Goal: Information Seeking & Learning: Learn about a topic

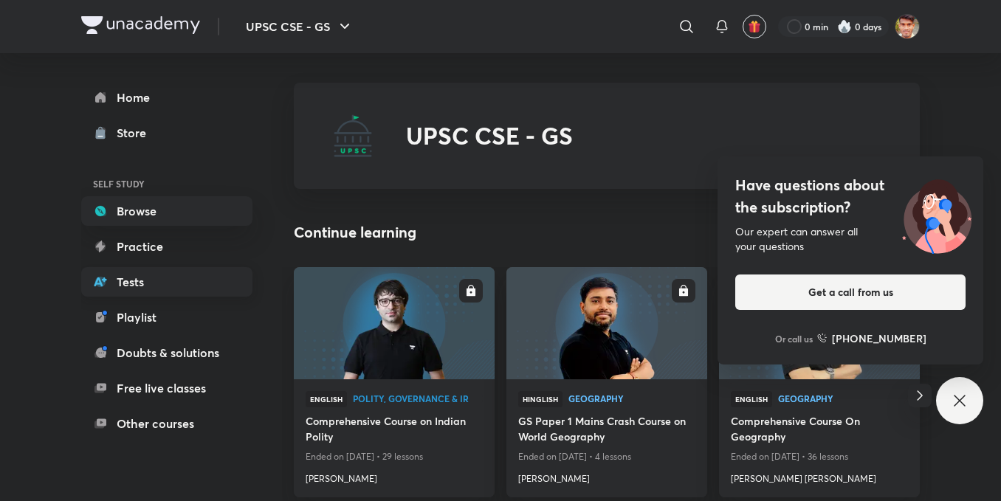
click at [148, 286] on link "Tests" at bounding box center [166, 282] width 171 height 30
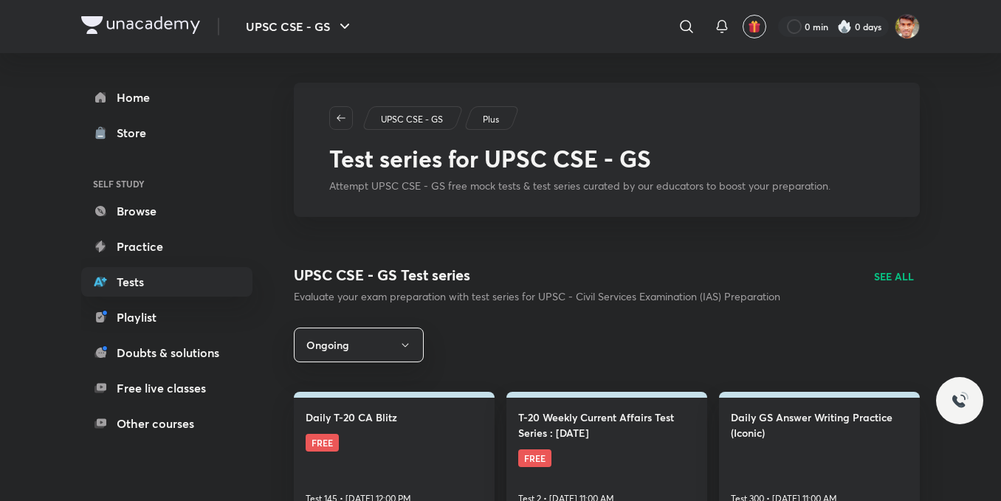
drag, startPoint x: 400, startPoint y: 451, endPoint x: 103, endPoint y: 148, distance: 425.0
click at [400, 450] on link "Daily T-20 CA Blitz FREE Test 145 • [DATE] 12:00 PM" at bounding box center [394, 455] width 201 height 126
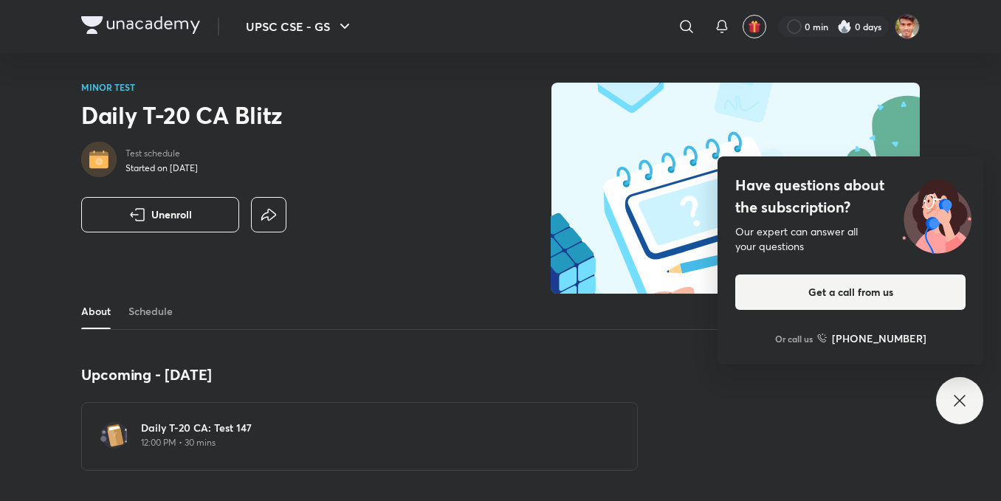
click at [140, 438] on div "Daily T-20 CA: Test 147 12:00 PM • 30 mins" at bounding box center [359, 436] width 557 height 69
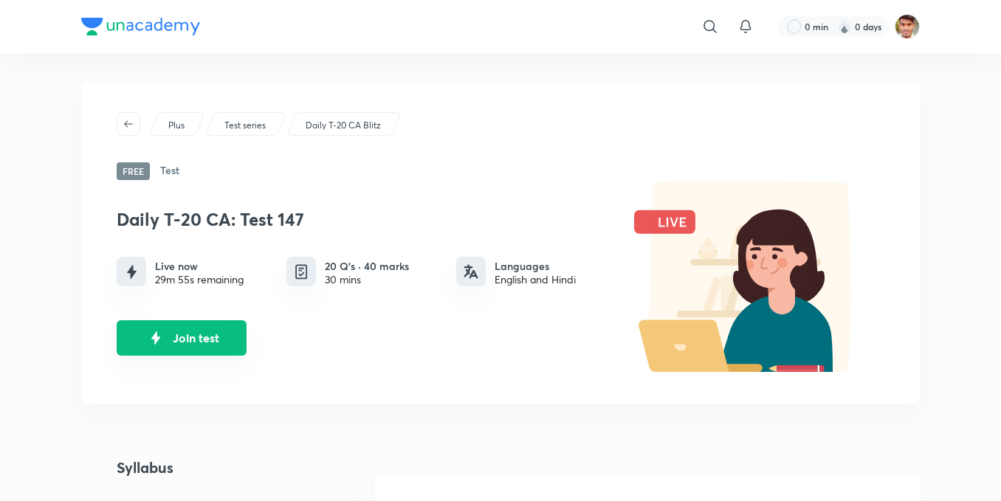
click at [166, 323] on button "Join test" at bounding box center [182, 337] width 130 height 35
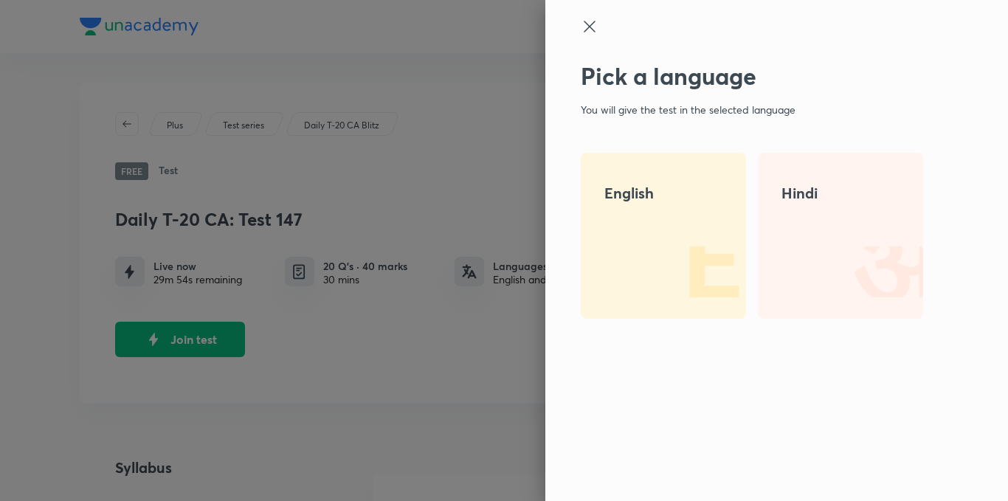
click at [176, 337] on div at bounding box center [504, 250] width 1008 height 501
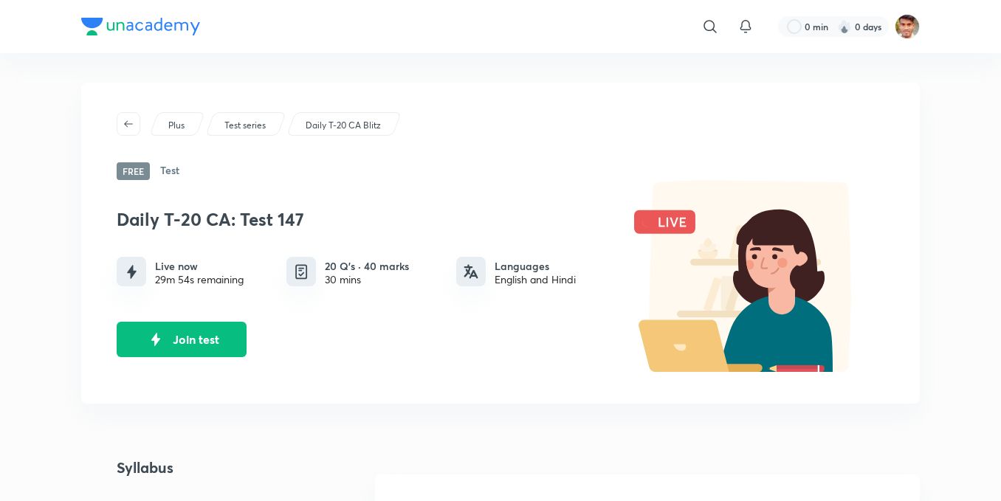
click at [176, 337] on button "Join test" at bounding box center [182, 339] width 130 height 35
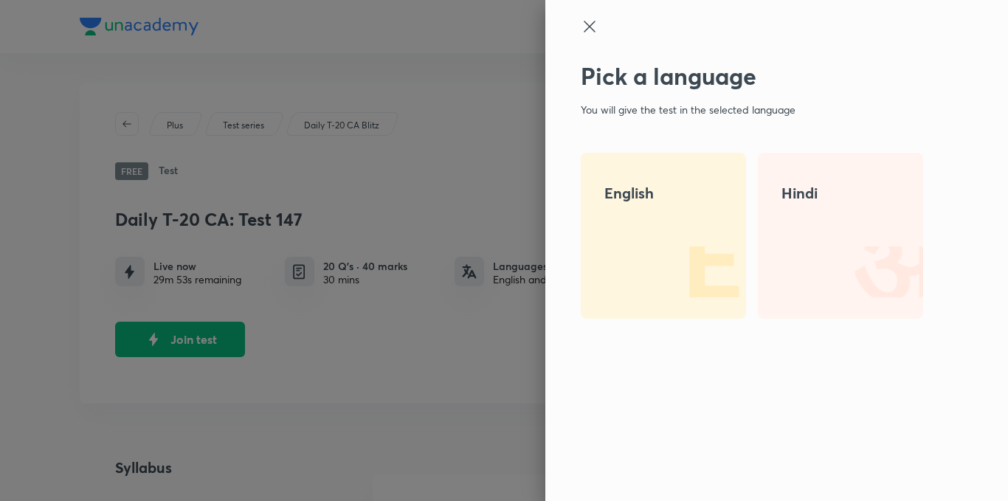
click at [630, 300] on div "English" at bounding box center [663, 236] width 165 height 166
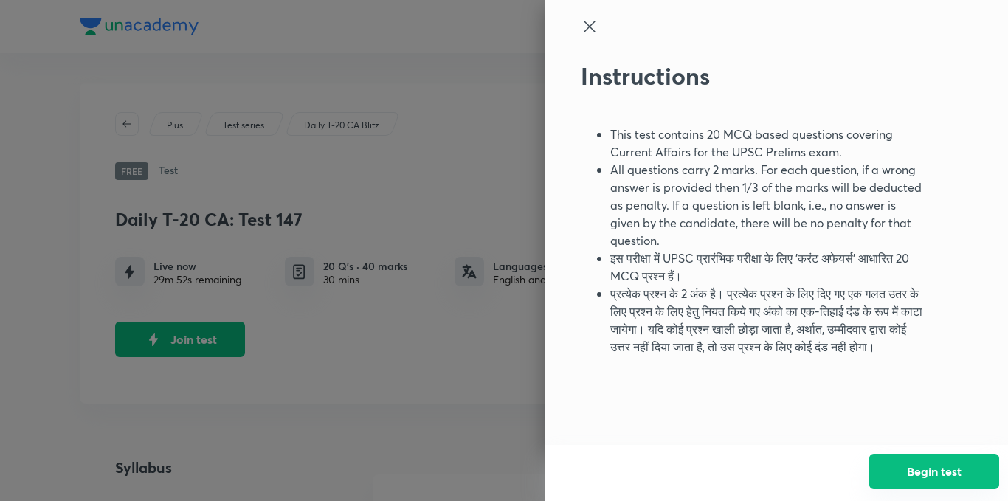
click at [955, 487] on button "Begin test" at bounding box center [935, 471] width 130 height 35
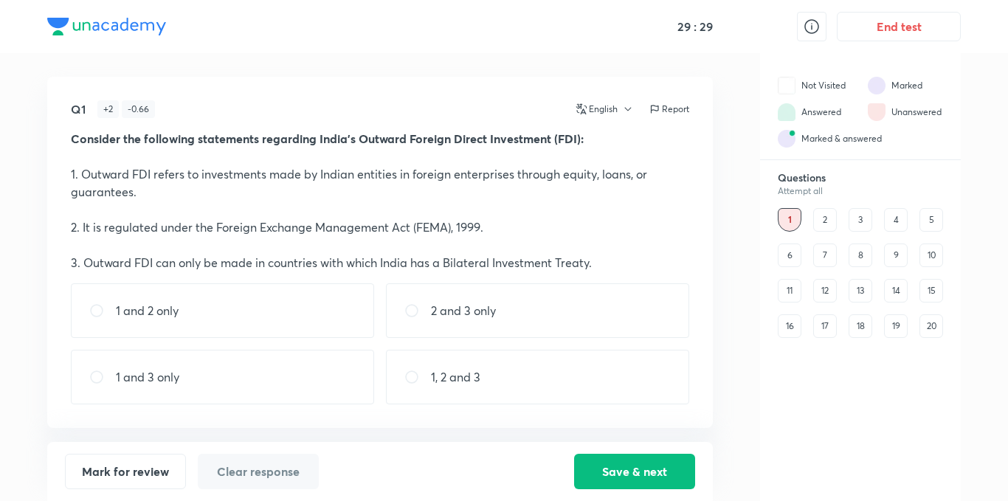
click at [787, 329] on div "16" at bounding box center [790, 327] width 24 height 24
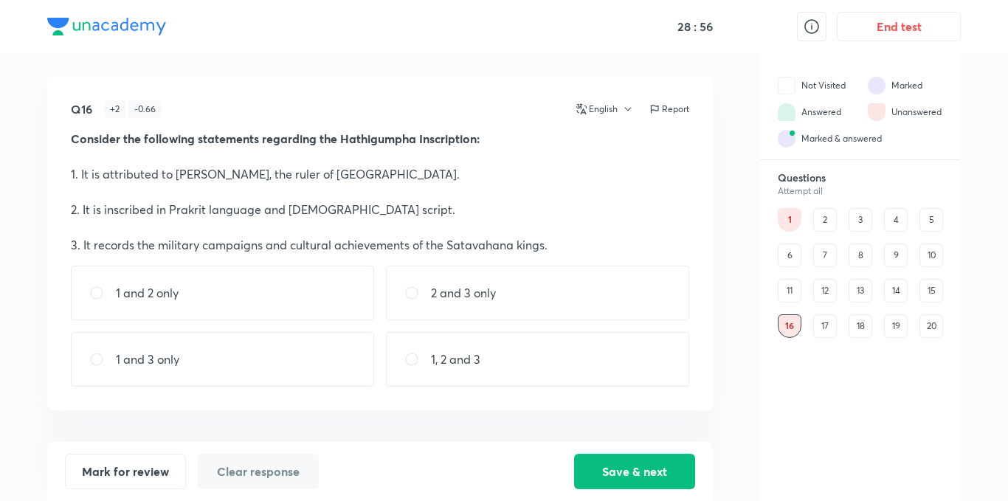
click at [290, 304] on div "1 and 2 only" at bounding box center [222, 293] width 303 height 55
radio input "true"
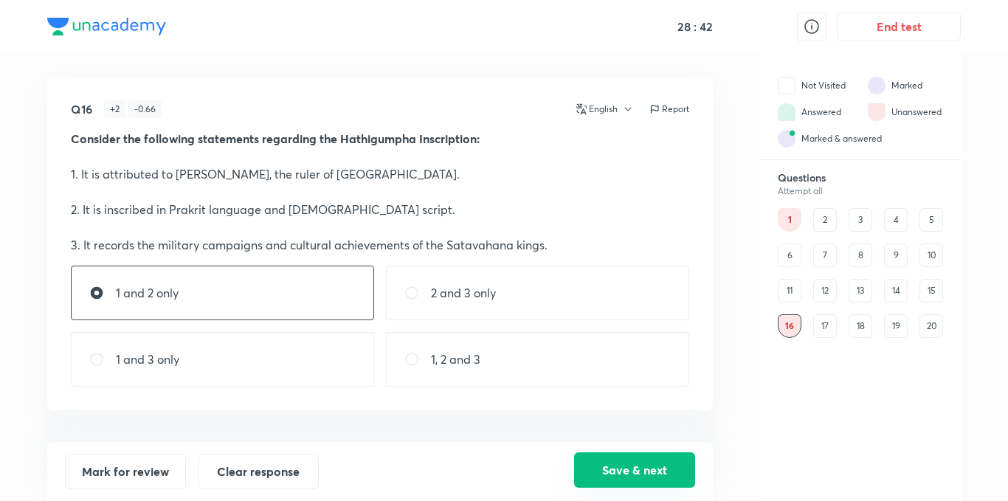
click at [660, 460] on button "Save & next" at bounding box center [634, 470] width 121 height 35
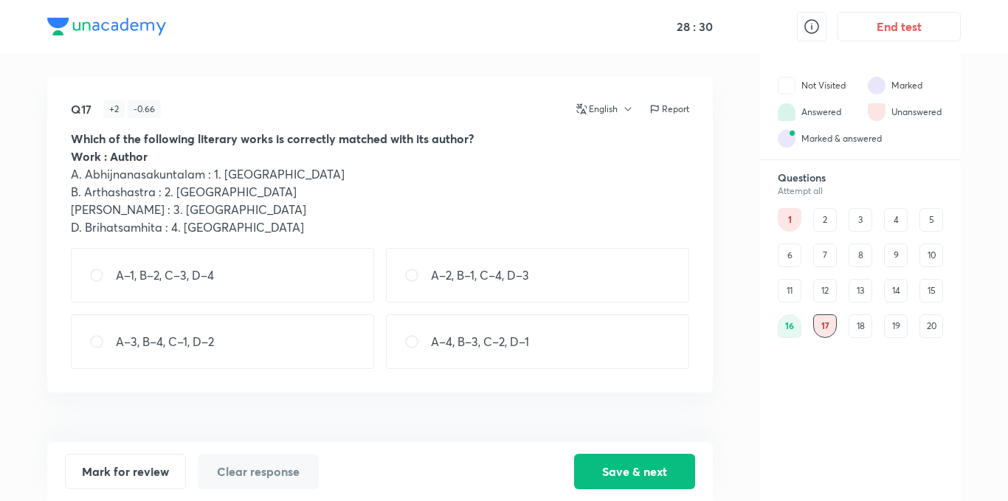
click at [258, 274] on div "A–1, B–2, C–3, D–4" at bounding box center [222, 275] width 303 height 55
radio input "true"
drag, startPoint x: 645, startPoint y: 474, endPoint x: 631, endPoint y: 469, distance: 14.9
click at [647, 474] on button "Save & next" at bounding box center [634, 470] width 121 height 35
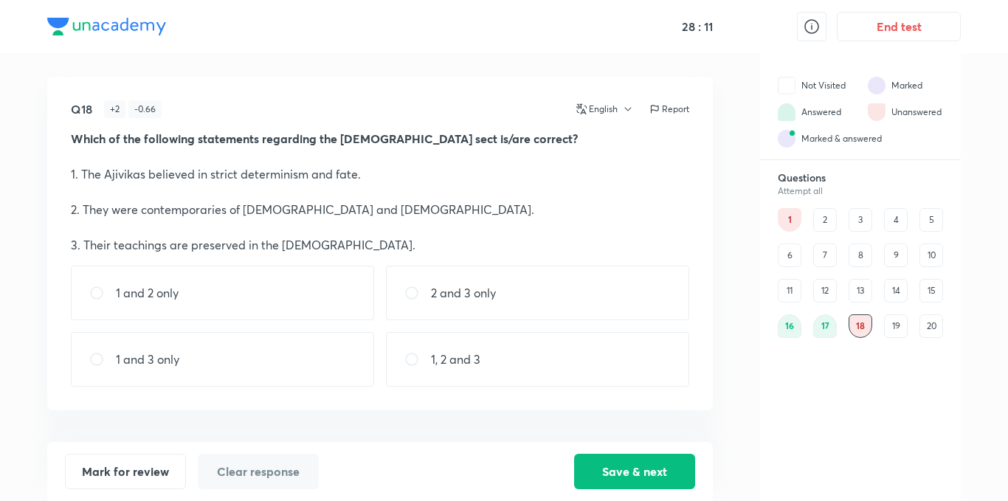
click at [291, 279] on div "1 and 2 only" at bounding box center [222, 293] width 303 height 55
radio input "true"
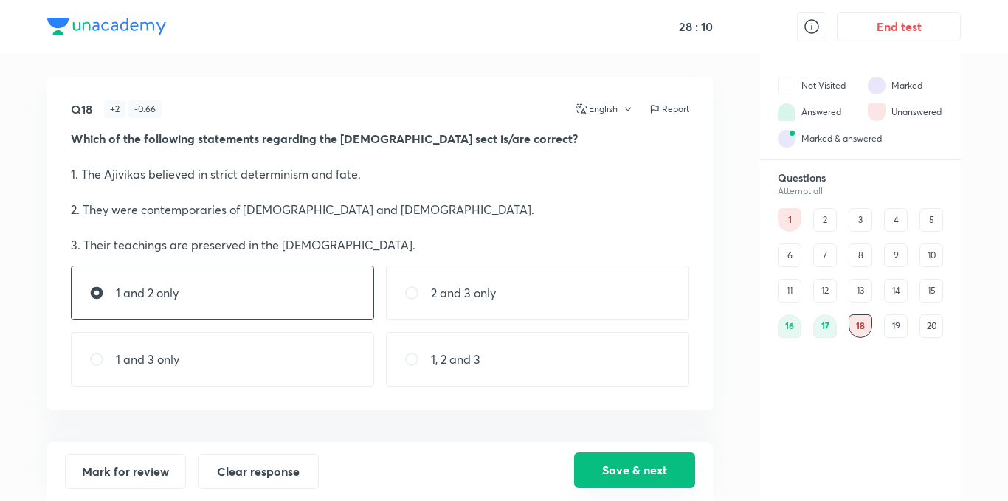
click at [639, 467] on button "Save & next" at bounding box center [634, 470] width 121 height 35
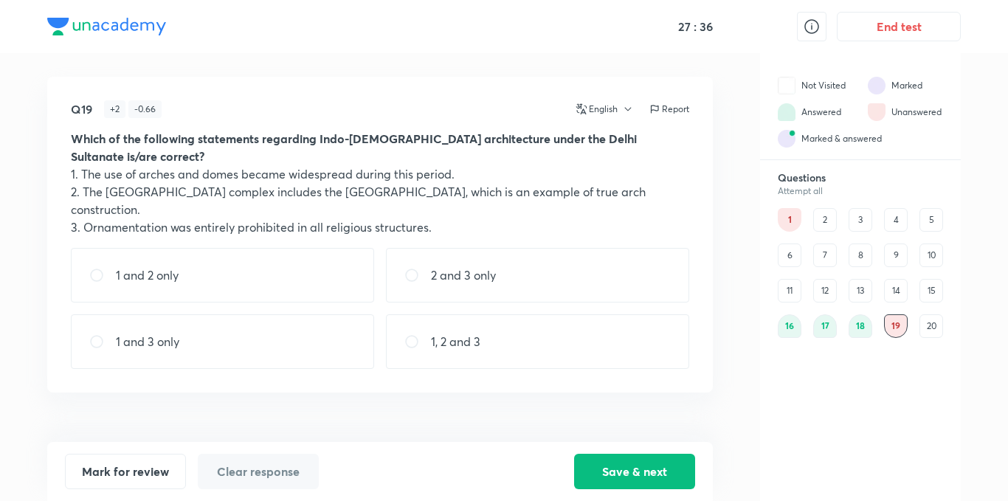
click at [320, 258] on div "1 and 2 only" at bounding box center [222, 275] width 303 height 55
radio input "true"
click at [641, 458] on button "Save & next" at bounding box center [634, 470] width 121 height 35
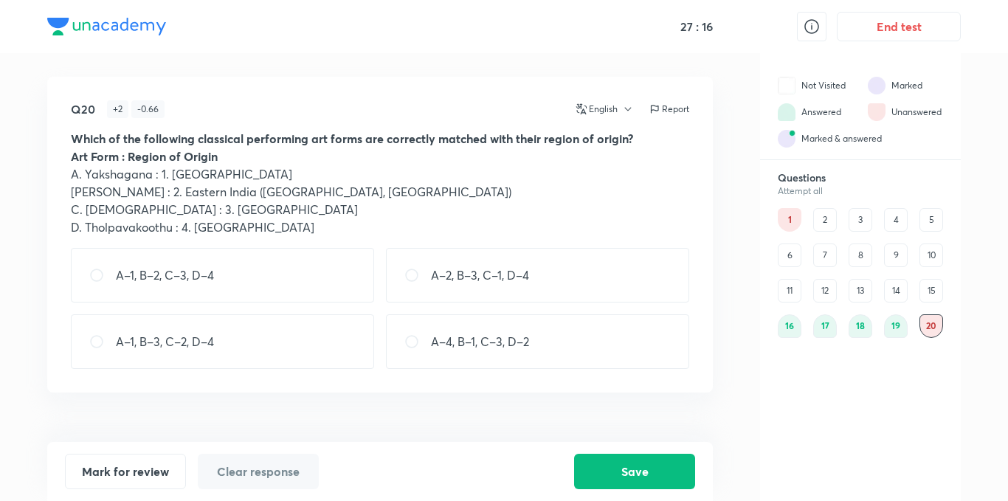
click at [893, 326] on div "19" at bounding box center [896, 327] width 24 height 24
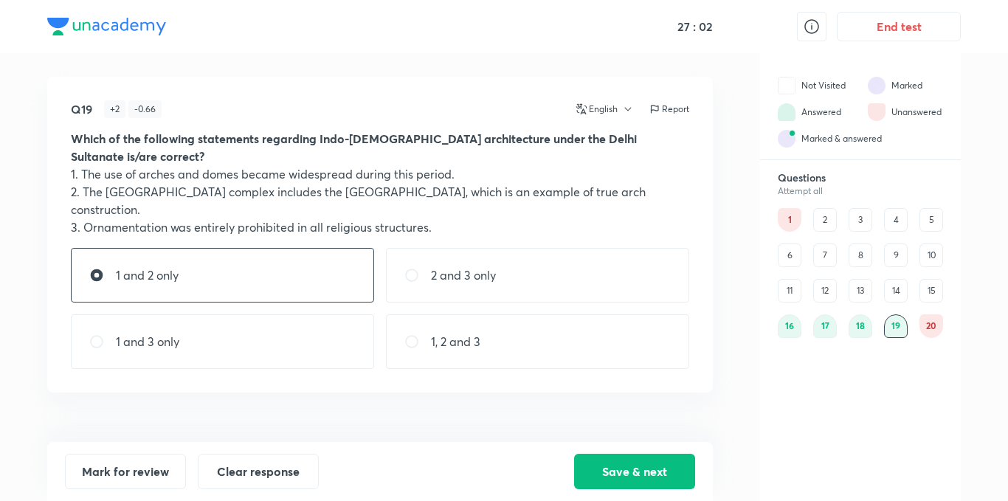
click at [928, 328] on div "20" at bounding box center [932, 327] width 24 height 24
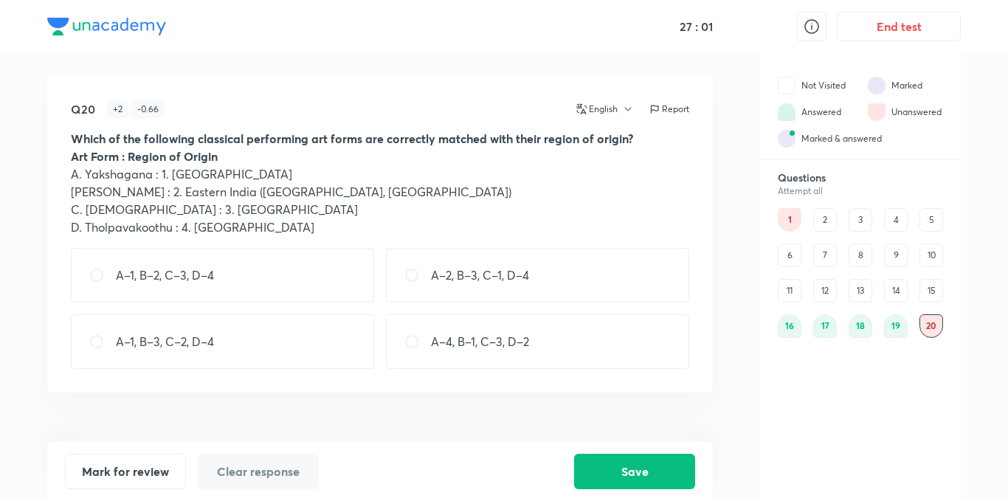
click at [901, 327] on div "19" at bounding box center [896, 327] width 24 height 24
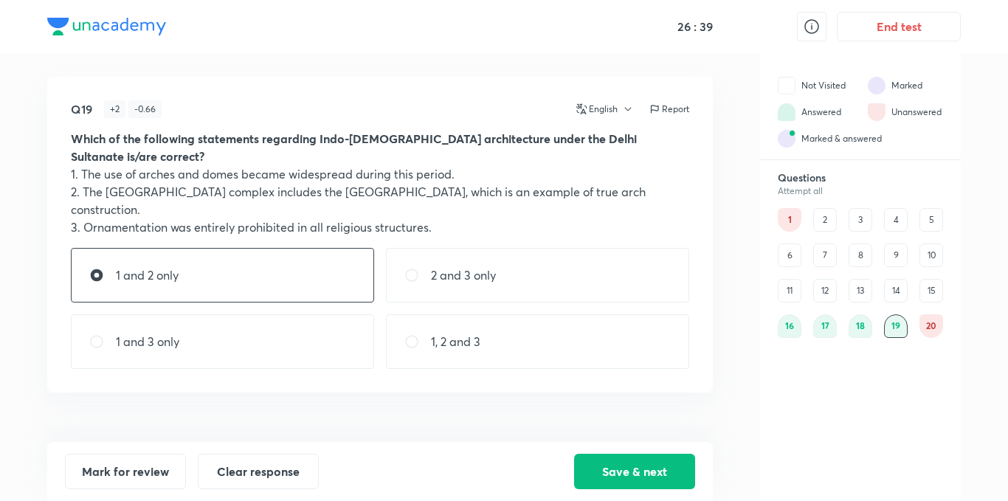
click at [924, 316] on div "20" at bounding box center [932, 327] width 24 height 24
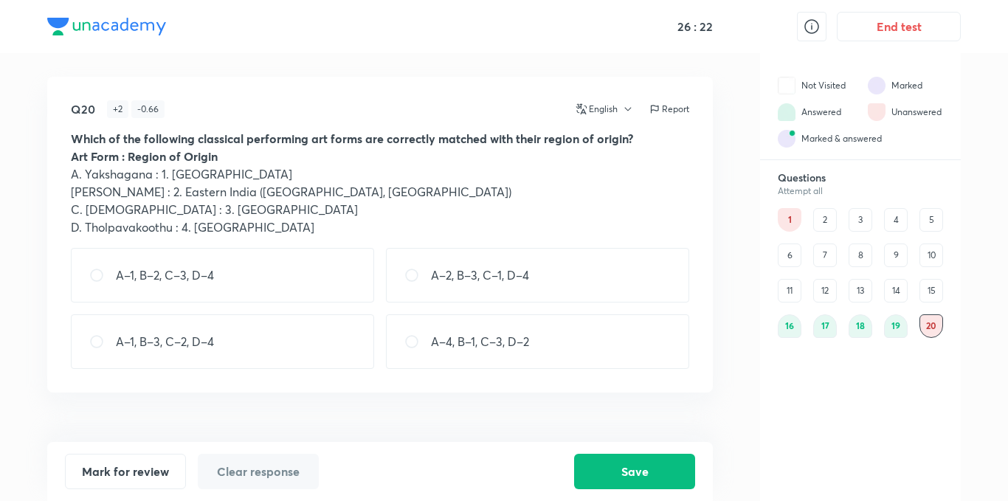
click at [190, 274] on p "A–1, B–2, C–3, D–4" at bounding box center [165, 276] width 98 height 18
radio input "true"
click at [642, 467] on button "Save" at bounding box center [634, 470] width 121 height 35
click at [788, 296] on div "11" at bounding box center [790, 291] width 24 height 24
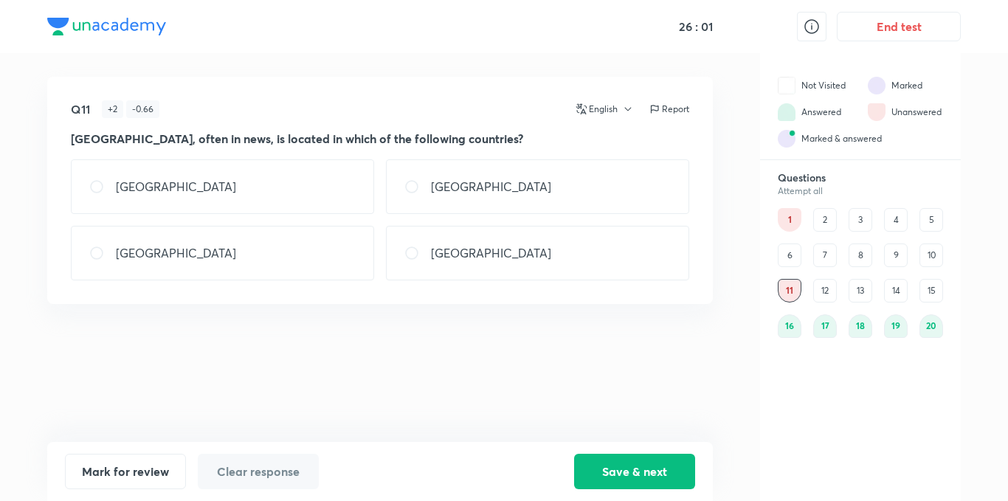
click at [371, 186] on div "[GEOGRAPHIC_DATA]" at bounding box center [222, 186] width 303 height 55
click at [169, 256] on p "[GEOGRAPHIC_DATA]" at bounding box center [176, 253] width 120 height 18
radio input "false"
radio input "true"
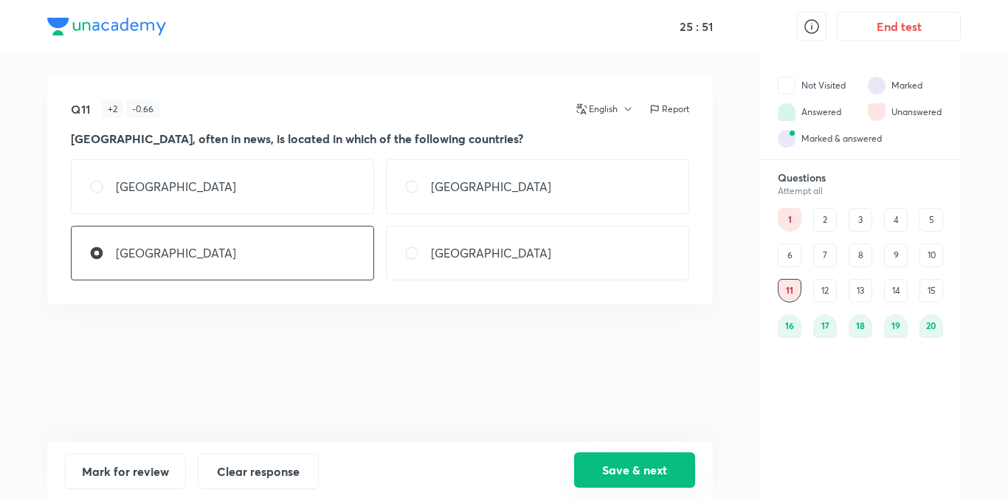
click at [647, 470] on button "Save & next" at bounding box center [634, 470] width 121 height 35
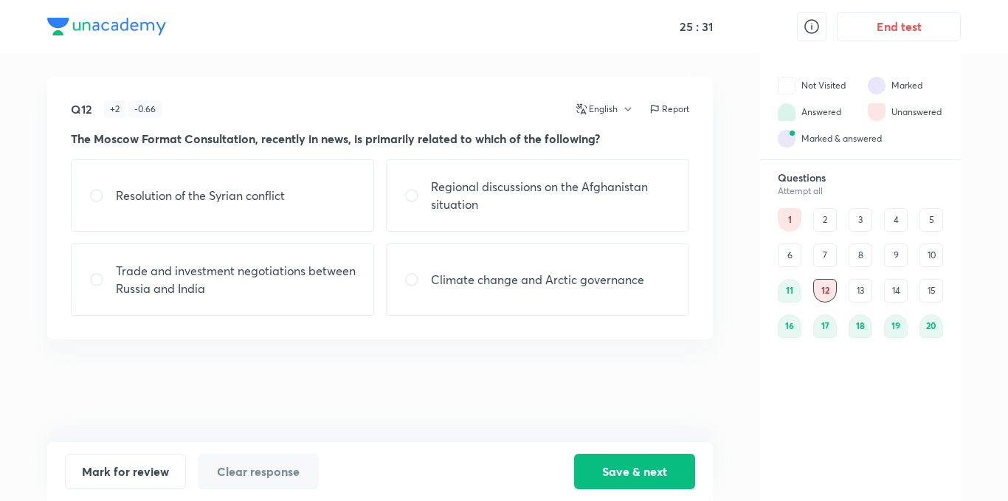
click at [868, 288] on div "13" at bounding box center [861, 291] width 24 height 24
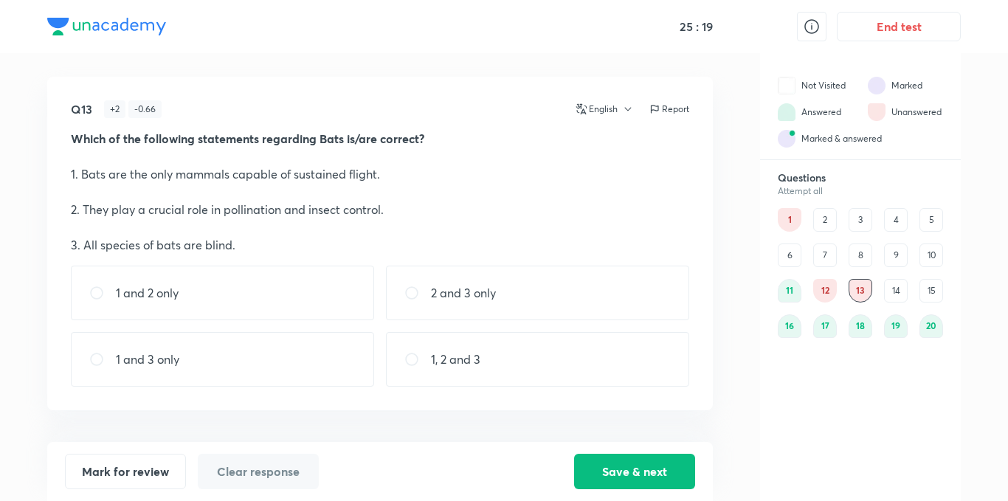
click at [828, 285] on div "12" at bounding box center [826, 291] width 24 height 24
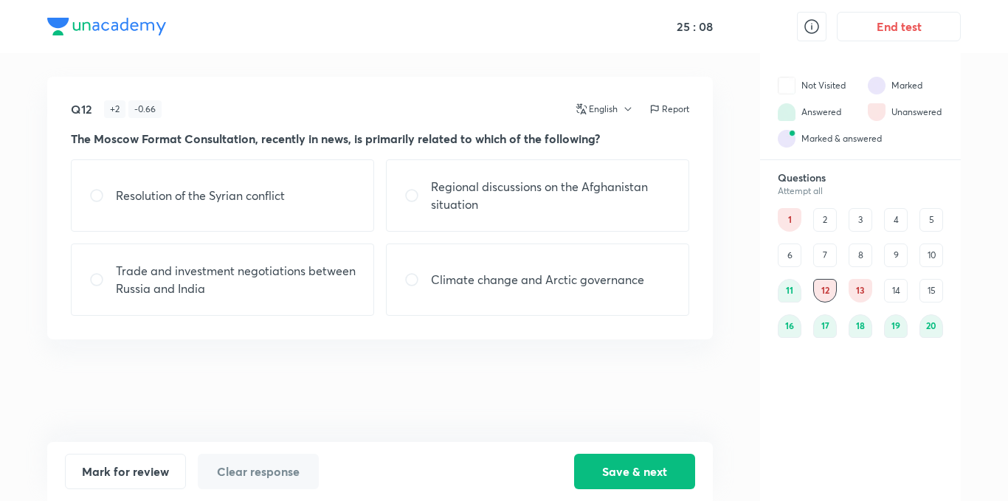
click at [570, 213] on div "Regional discussions on the Afghanistan situation" at bounding box center [537, 195] width 303 height 72
radio input "true"
click at [663, 469] on button "Save & next" at bounding box center [634, 470] width 121 height 35
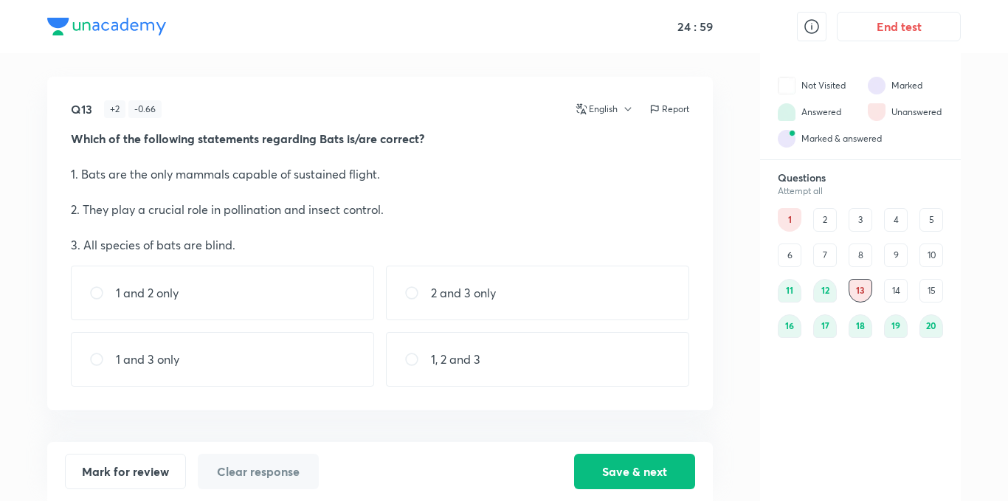
click at [166, 300] on p "1 and 2 only" at bounding box center [147, 293] width 63 height 18
radio input "true"
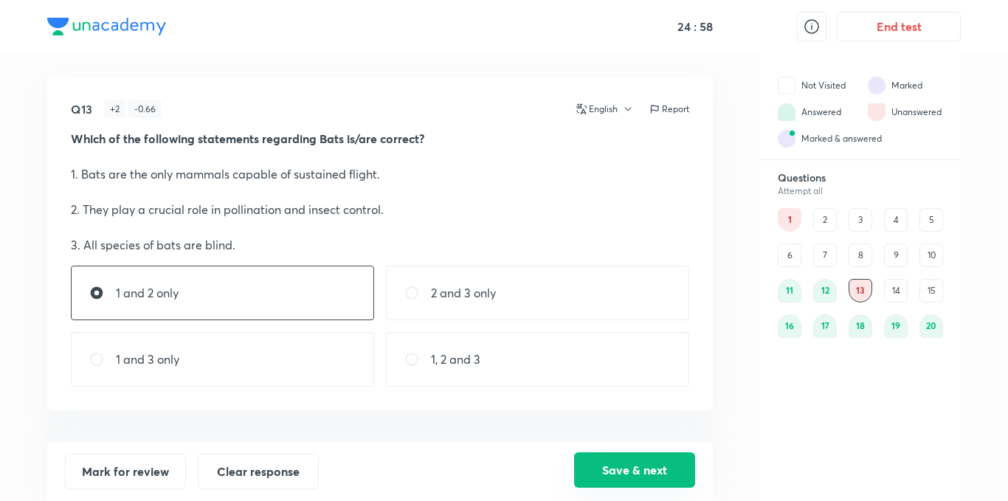
click at [608, 458] on button "Save & next" at bounding box center [634, 470] width 121 height 35
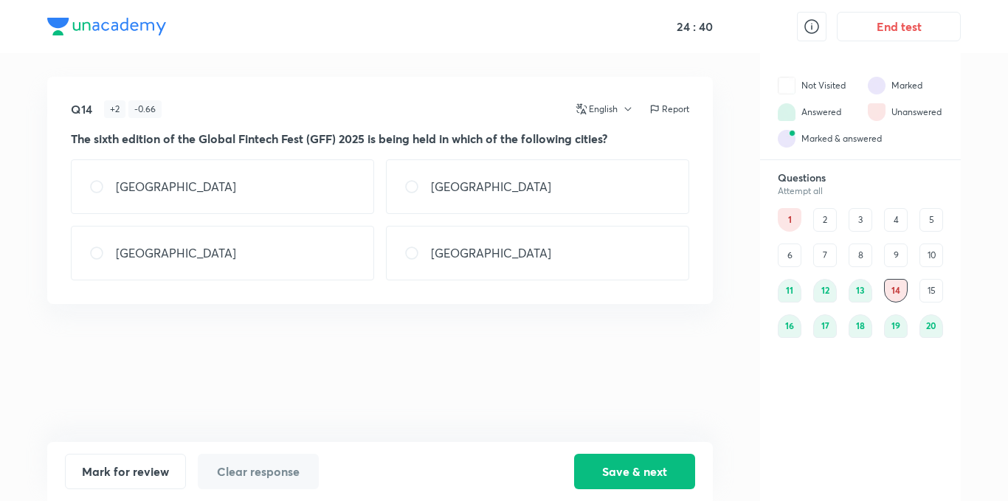
click at [929, 289] on div "15" at bounding box center [932, 291] width 24 height 24
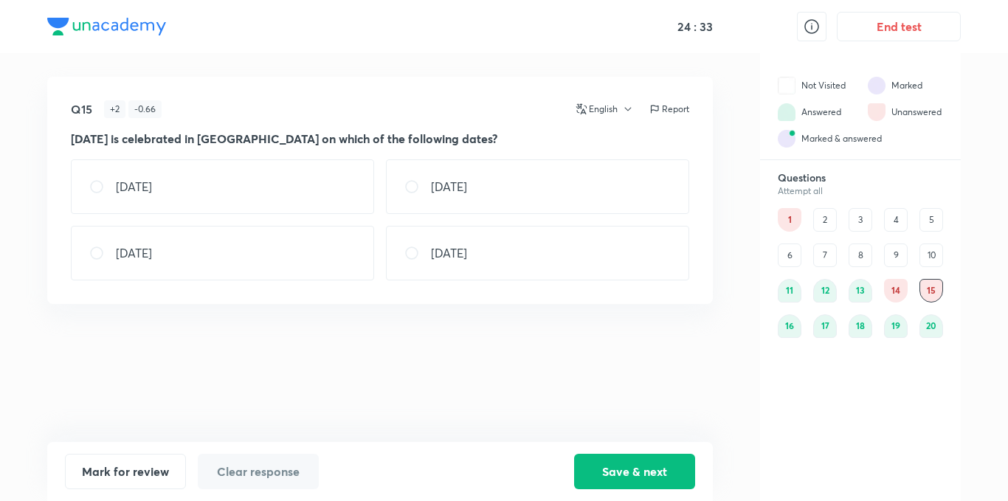
click at [896, 292] on div "14" at bounding box center [896, 291] width 24 height 24
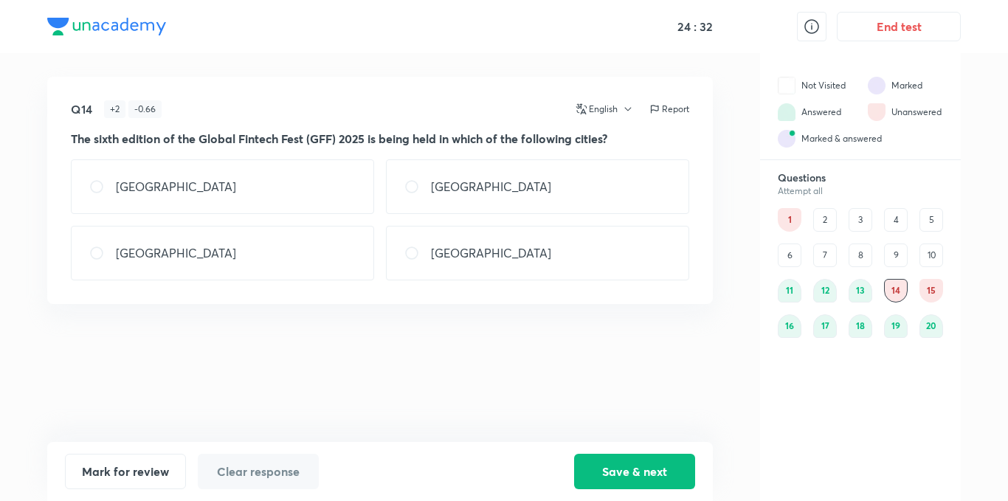
click at [275, 251] on div "[GEOGRAPHIC_DATA]" at bounding box center [222, 253] width 303 height 55
radio input "true"
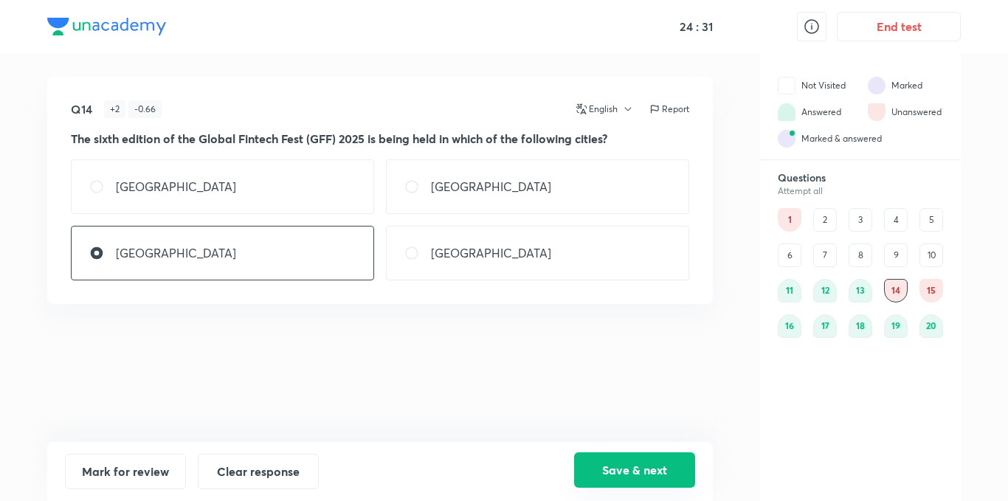
drag, startPoint x: 646, startPoint y: 475, endPoint x: 639, endPoint y: 464, distance: 12.7
click at [647, 475] on button "Save & next" at bounding box center [634, 470] width 121 height 35
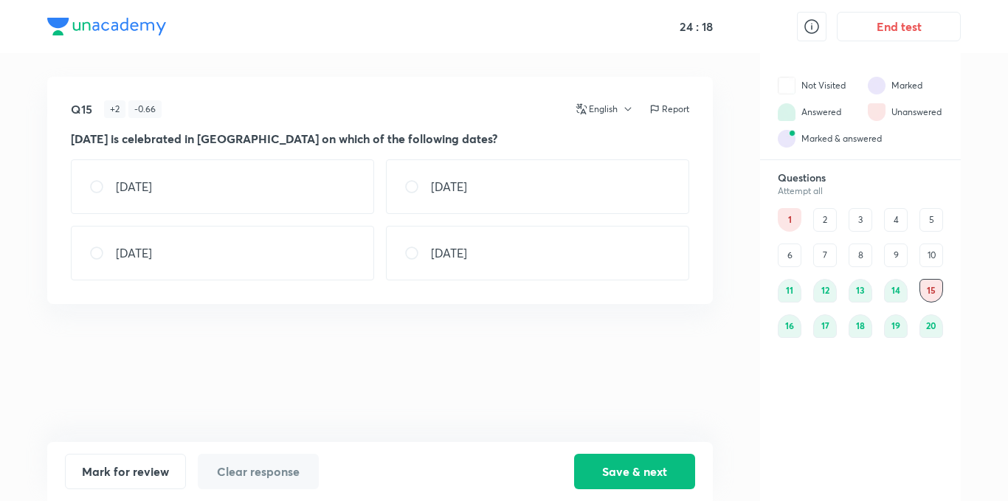
click at [249, 188] on div "[DATE]" at bounding box center [222, 186] width 303 height 55
radio input "true"
drag, startPoint x: 627, startPoint y: 477, endPoint x: 634, endPoint y: 413, distance: 63.9
click at [627, 476] on button "Save & next" at bounding box center [634, 471] width 121 height 35
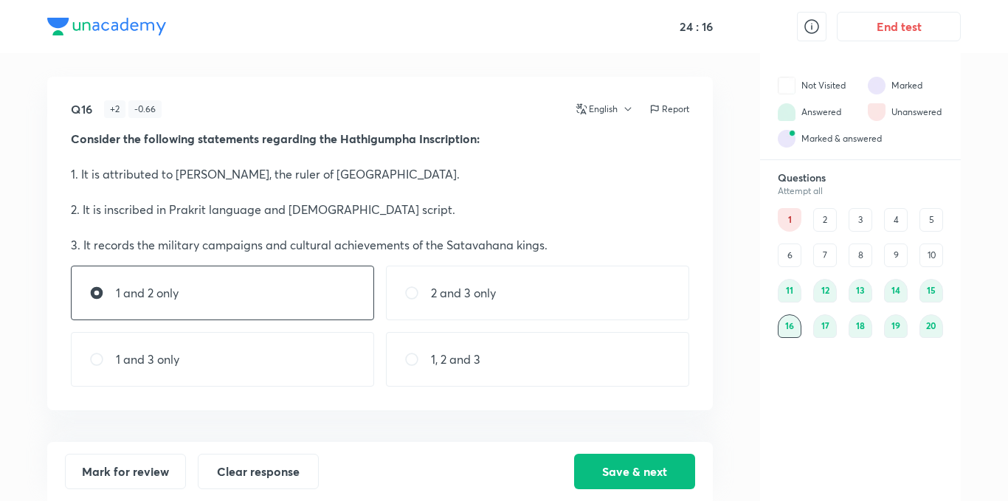
click at [790, 244] on div "6" at bounding box center [790, 256] width 24 height 24
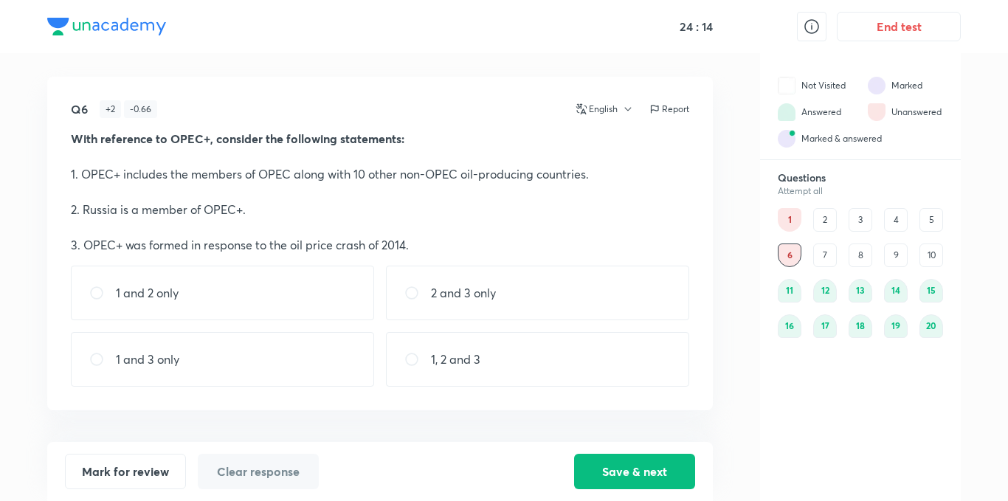
click at [931, 295] on div "15" at bounding box center [932, 291] width 24 height 24
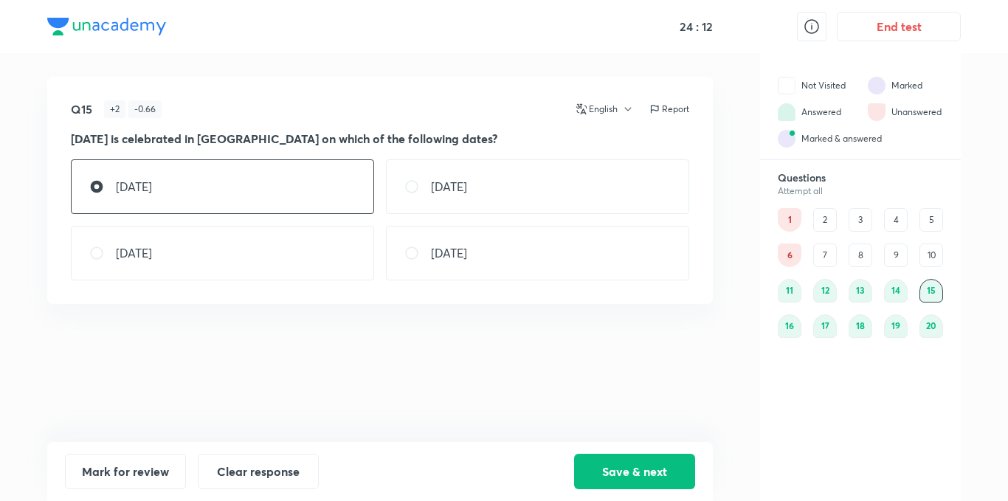
drag, startPoint x: 574, startPoint y: 171, endPoint x: 576, endPoint y: 180, distance: 9.7
click at [574, 175] on div "[DATE]" at bounding box center [537, 186] width 303 height 55
radio input "false"
radio input "true"
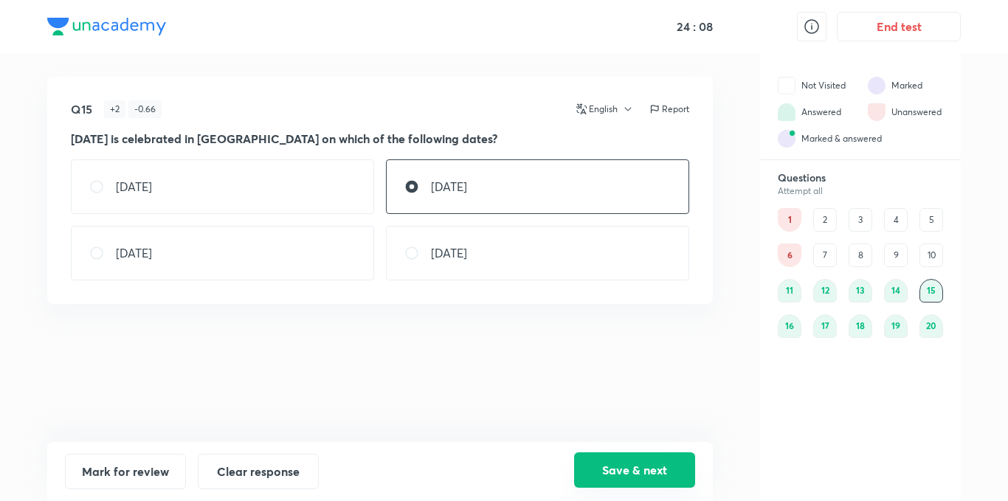
drag, startPoint x: 626, startPoint y: 463, endPoint x: 709, endPoint y: 402, distance: 102.5
click at [627, 463] on button "Save & next" at bounding box center [634, 471] width 121 height 35
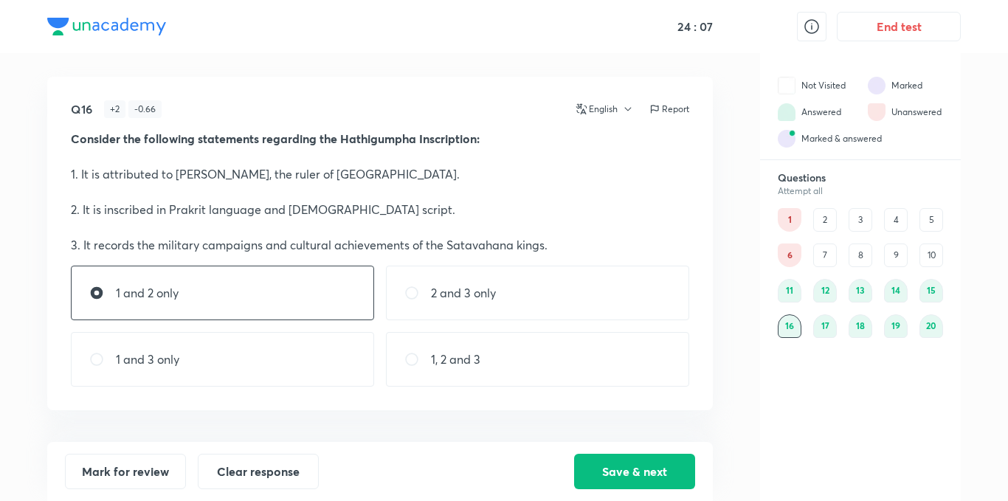
click at [923, 255] on div "10" at bounding box center [932, 256] width 24 height 24
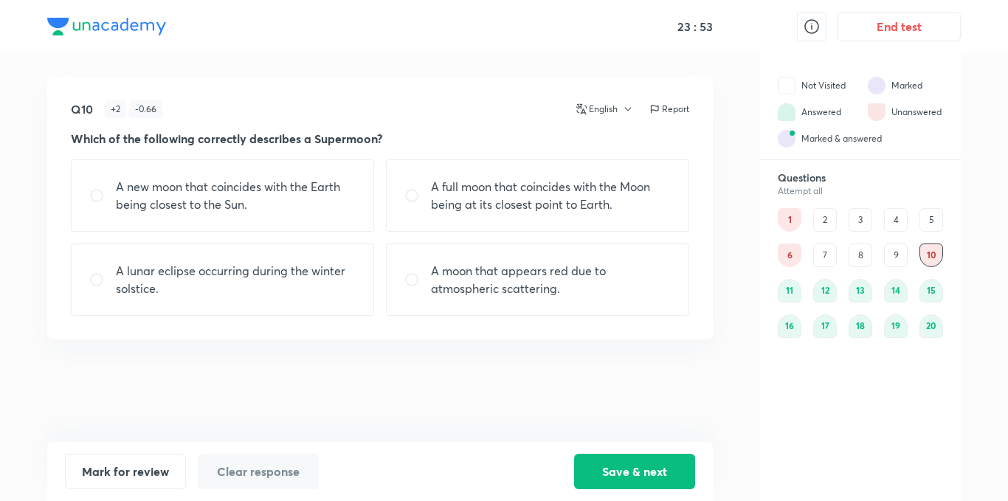
click at [421, 177] on div "A full moon that coincides with the Moon being at its closest point to Earth." at bounding box center [537, 195] width 303 height 72
radio input "true"
drag, startPoint x: 649, startPoint y: 467, endPoint x: 634, endPoint y: 441, distance: 29.8
click at [647, 467] on button "Save & next" at bounding box center [634, 471] width 121 height 35
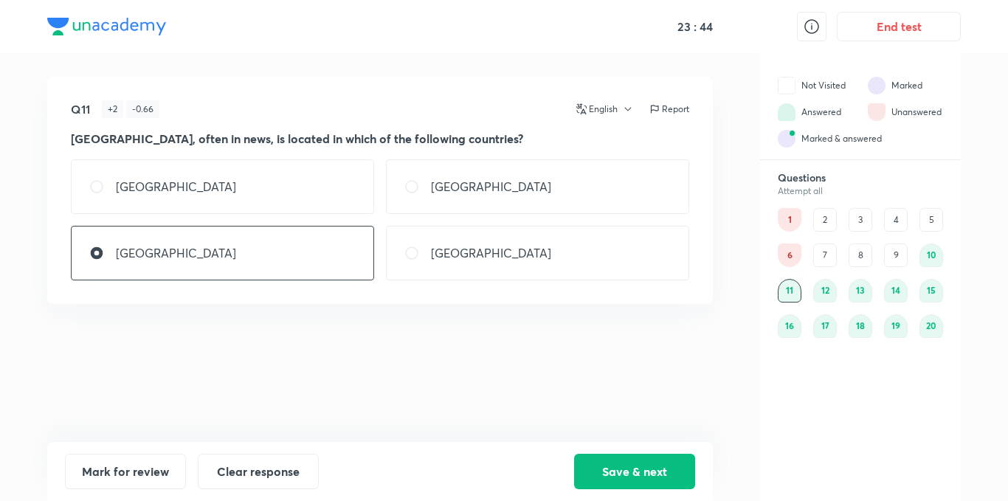
click at [826, 246] on div "7" at bounding box center [826, 256] width 24 height 24
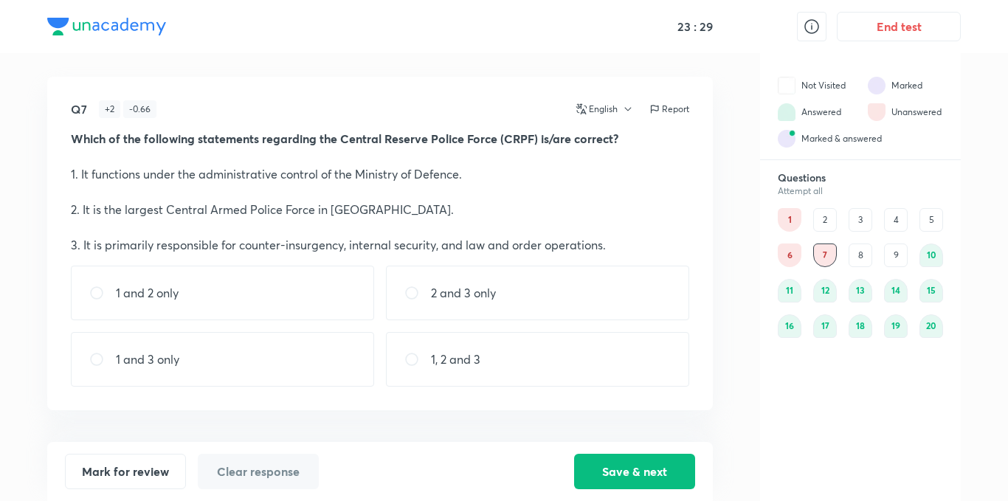
click at [439, 291] on p "2 and 3 only" at bounding box center [463, 293] width 65 height 18
radio input "true"
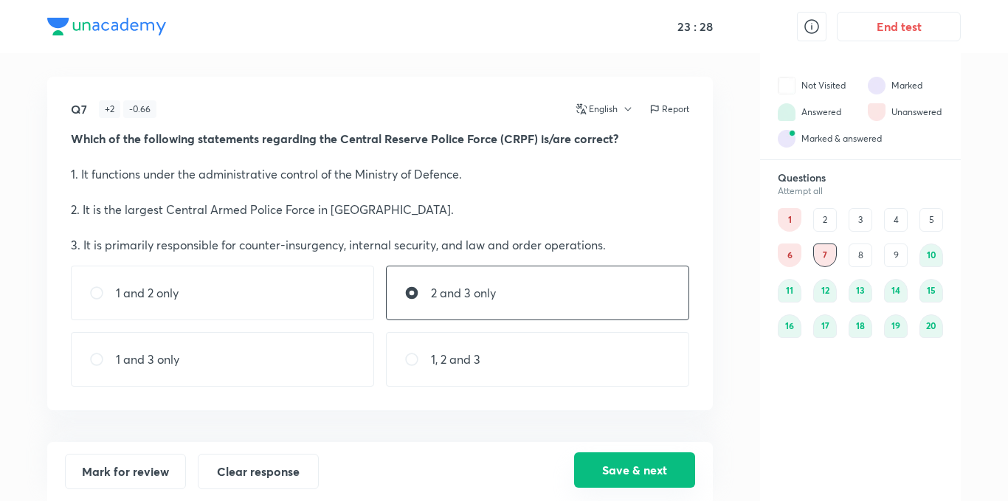
click at [642, 458] on button "Save & next" at bounding box center [634, 470] width 121 height 35
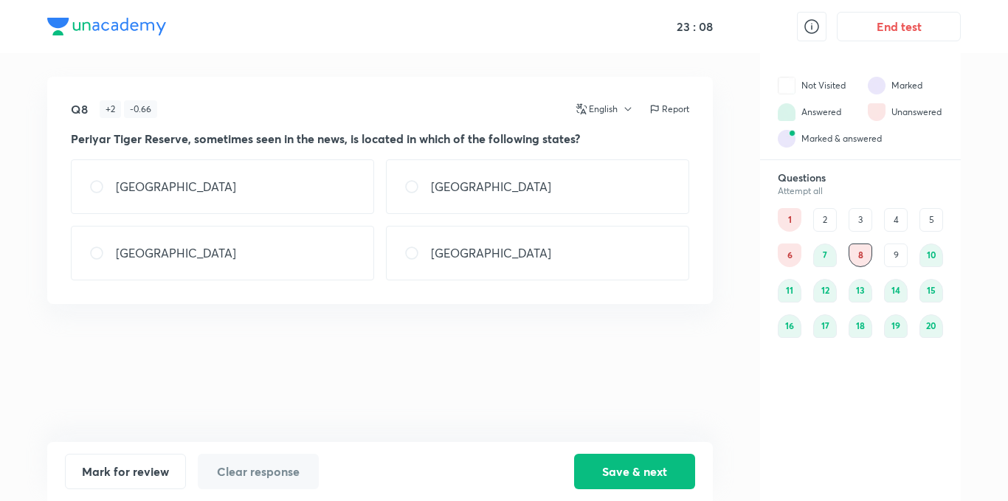
click at [542, 185] on div "[GEOGRAPHIC_DATA]" at bounding box center [537, 186] width 303 height 55
radio input "true"
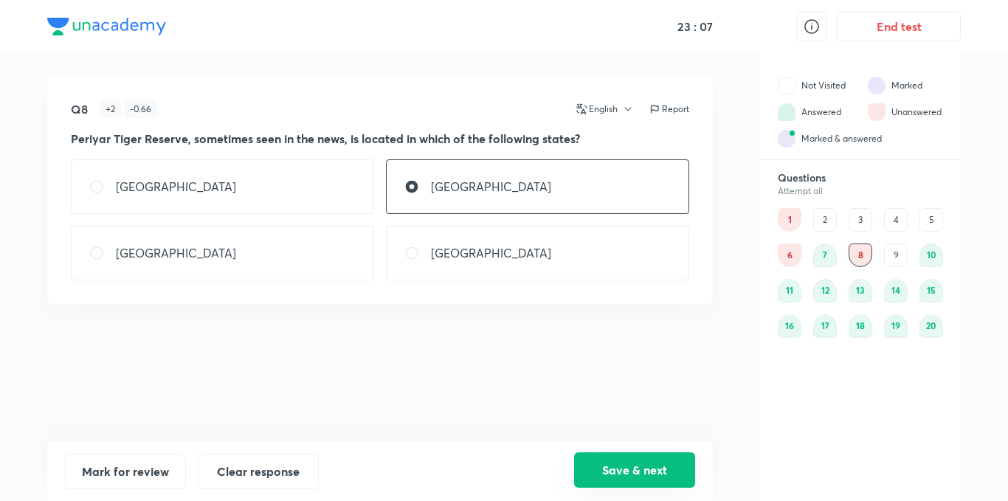
click at [653, 469] on button "Save & next" at bounding box center [634, 470] width 121 height 35
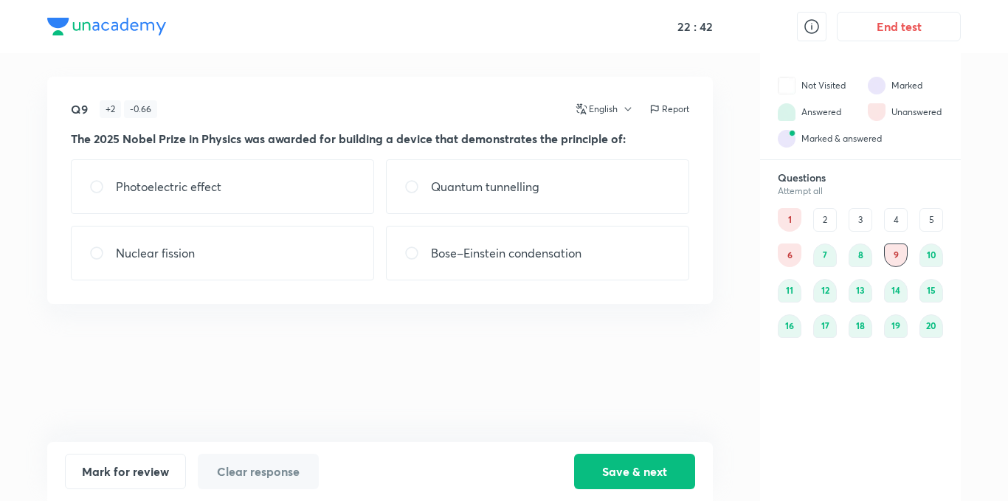
click at [478, 197] on div "Quantum tunnelling" at bounding box center [537, 186] width 303 height 55
radio input "true"
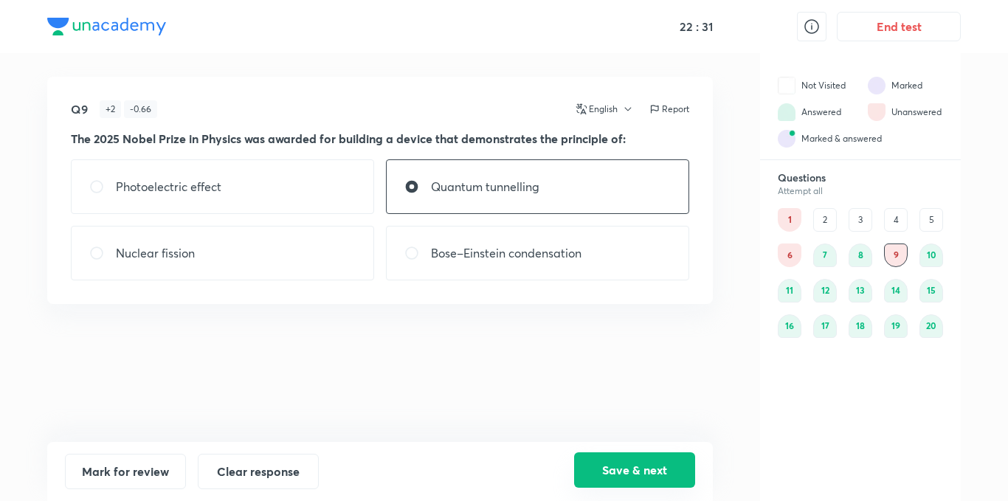
click at [664, 460] on button "Save & next" at bounding box center [634, 470] width 121 height 35
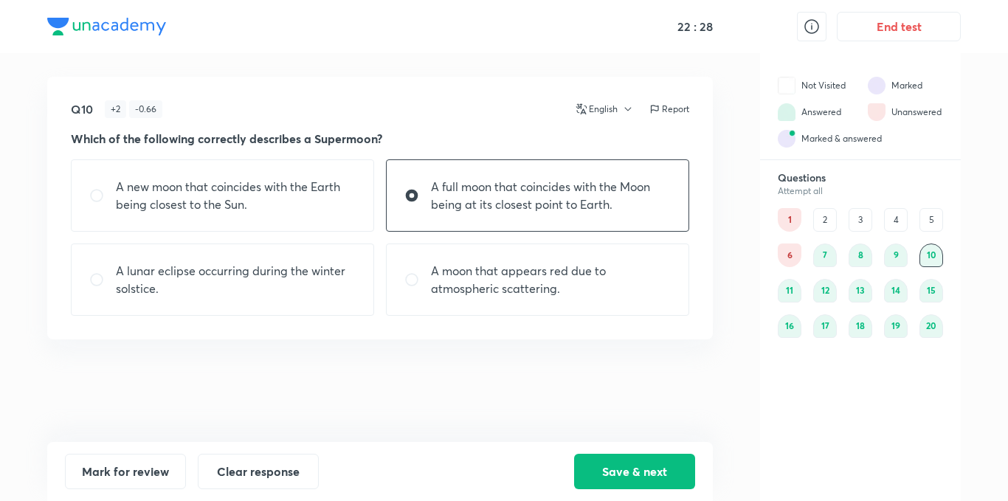
click at [834, 223] on div "2" at bounding box center [826, 220] width 24 height 24
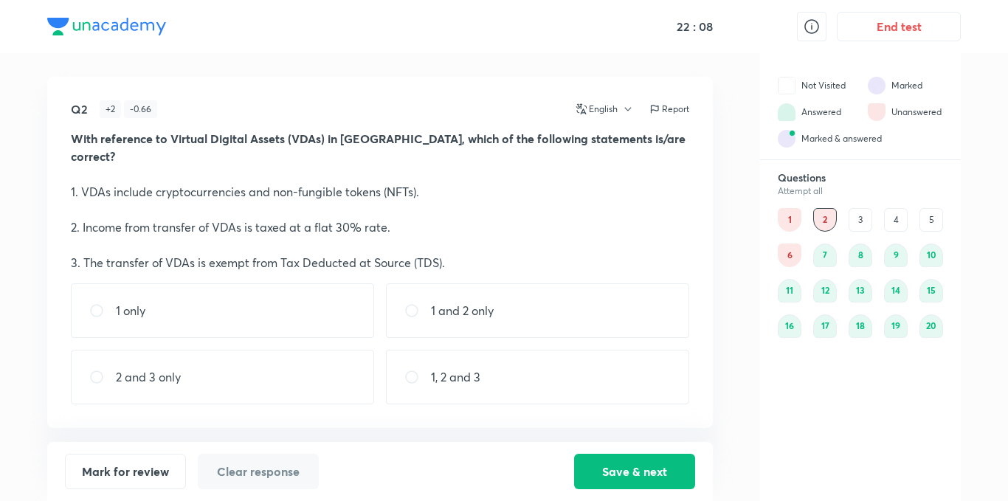
click at [532, 283] on div "1 and 2 only" at bounding box center [537, 310] width 303 height 55
radio input "true"
drag, startPoint x: 602, startPoint y: 460, endPoint x: 592, endPoint y: 450, distance: 14.6
click at [602, 461] on button "Save & next" at bounding box center [634, 471] width 121 height 35
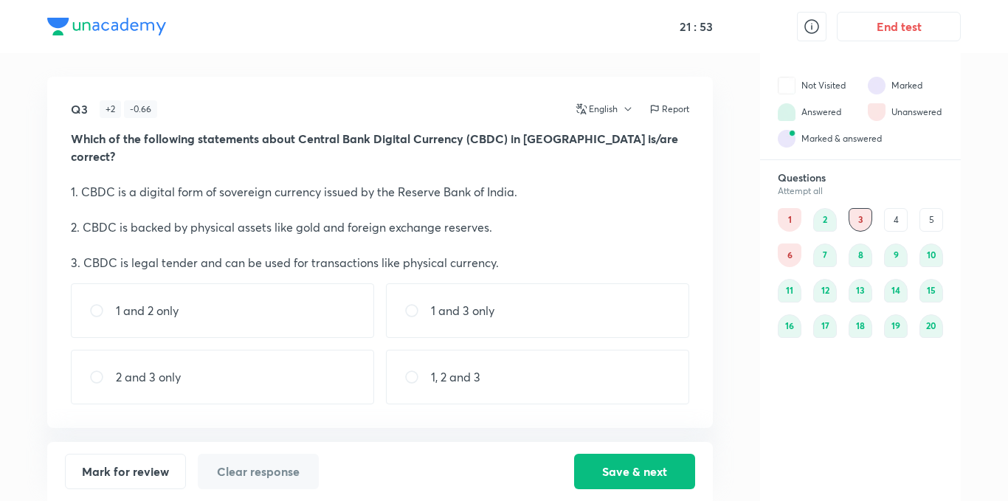
click at [895, 213] on div "4" at bounding box center [896, 220] width 24 height 24
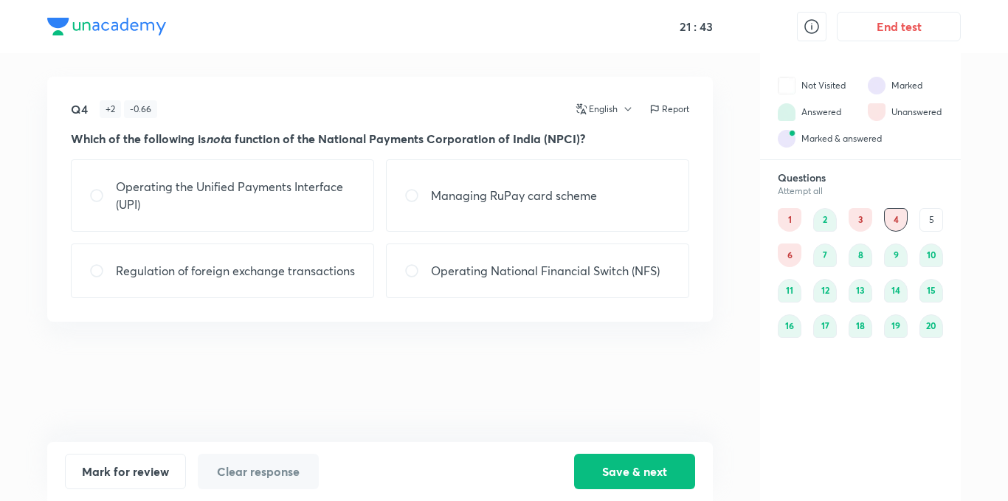
click at [859, 221] on div "3" at bounding box center [861, 220] width 24 height 24
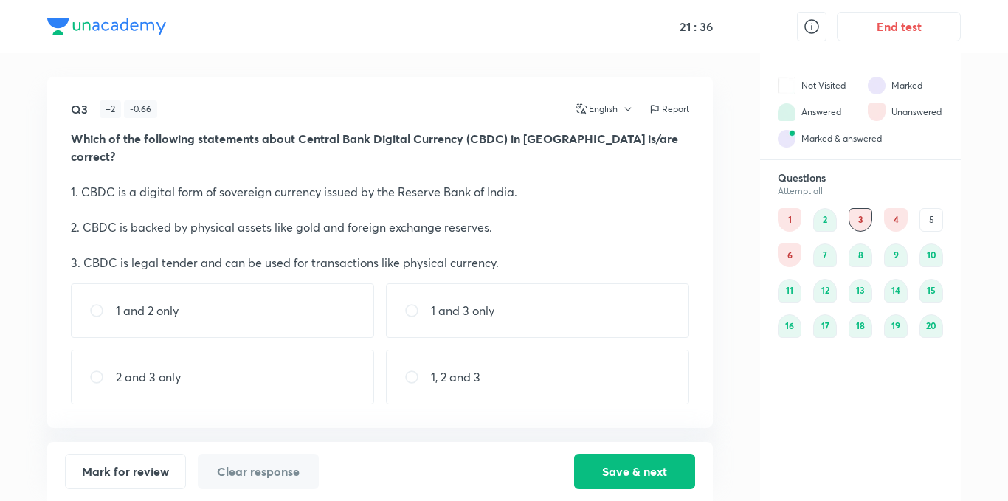
click at [527, 299] on div "1 and 3 only" at bounding box center [537, 310] width 303 height 55
radio input "true"
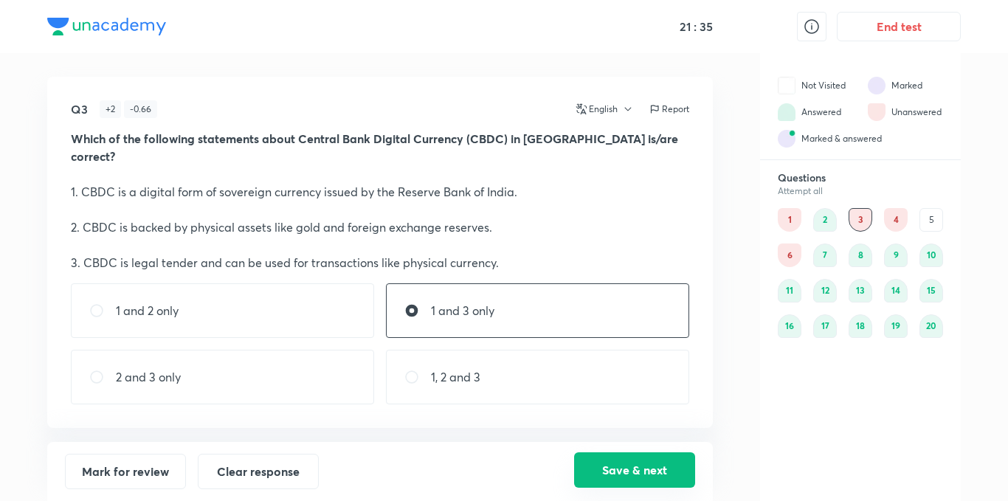
click at [630, 467] on button "Save & next" at bounding box center [634, 470] width 121 height 35
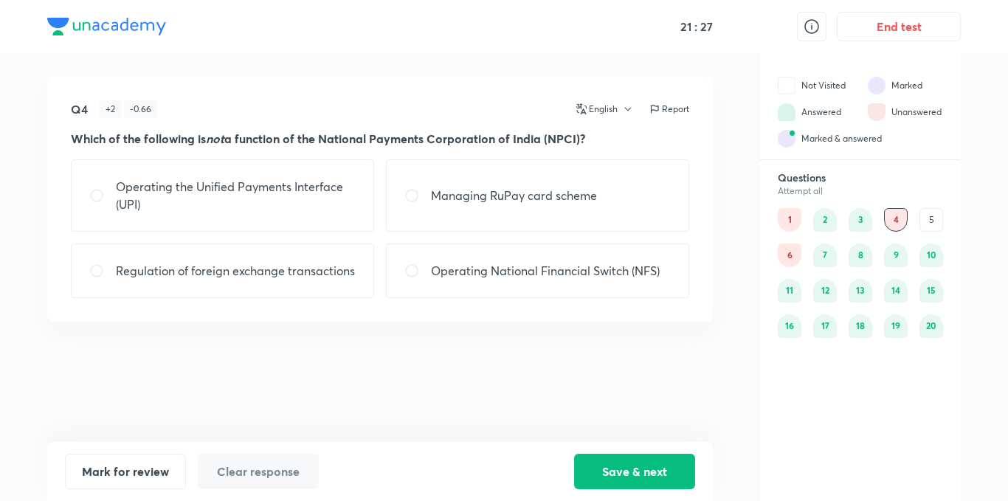
click at [357, 294] on div "Regulation of foreign exchange transactions" at bounding box center [222, 271] width 303 height 55
radio input "true"
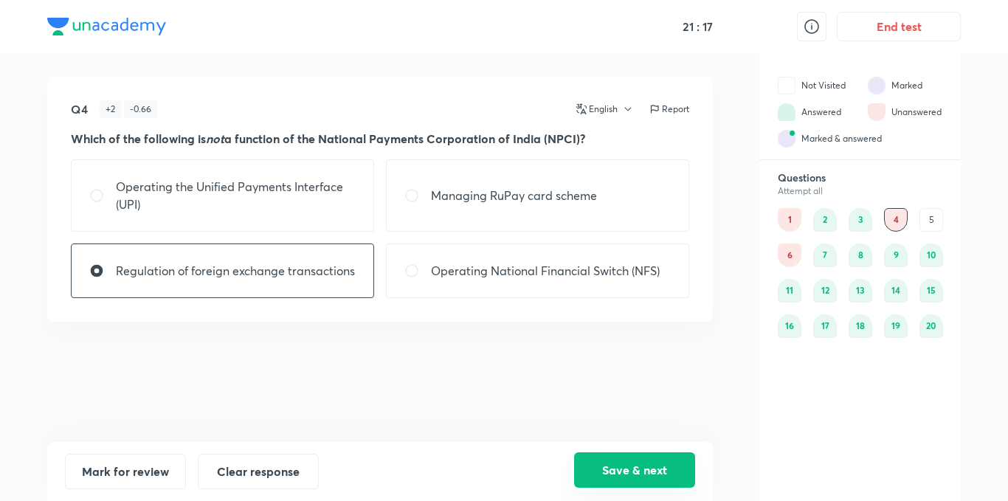
click at [664, 472] on button "Save & next" at bounding box center [634, 470] width 121 height 35
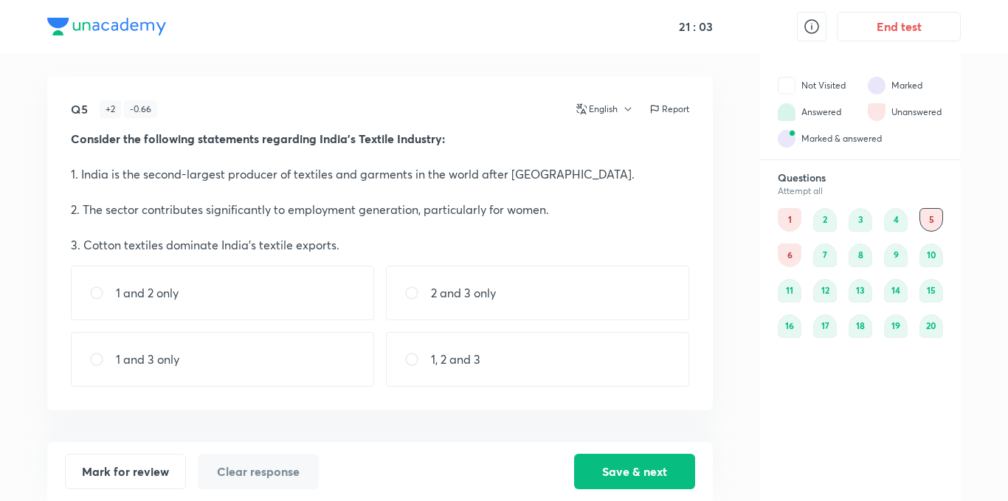
click at [484, 371] on div "1, 2 and 3" at bounding box center [537, 359] width 303 height 55
radio input "true"
click at [669, 468] on button "Save & next" at bounding box center [634, 470] width 121 height 35
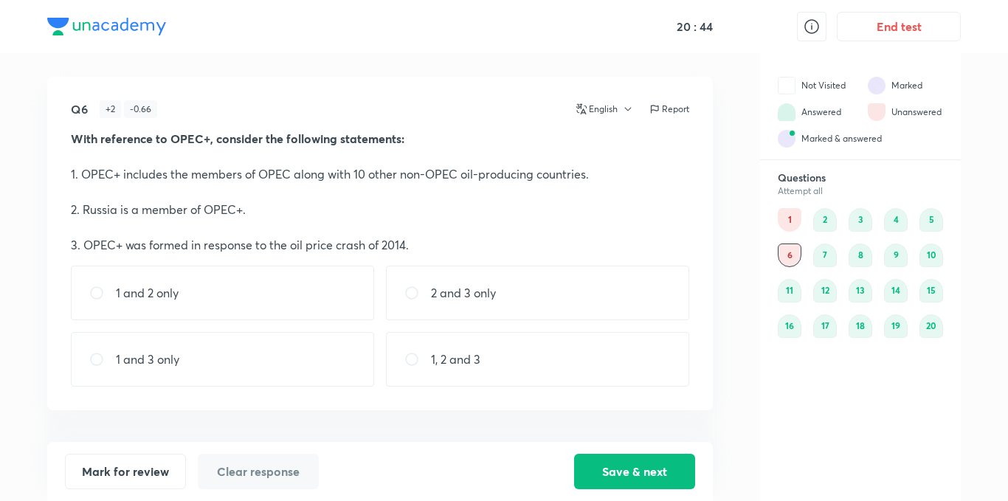
click at [924, 222] on div "5" at bounding box center [932, 220] width 24 height 24
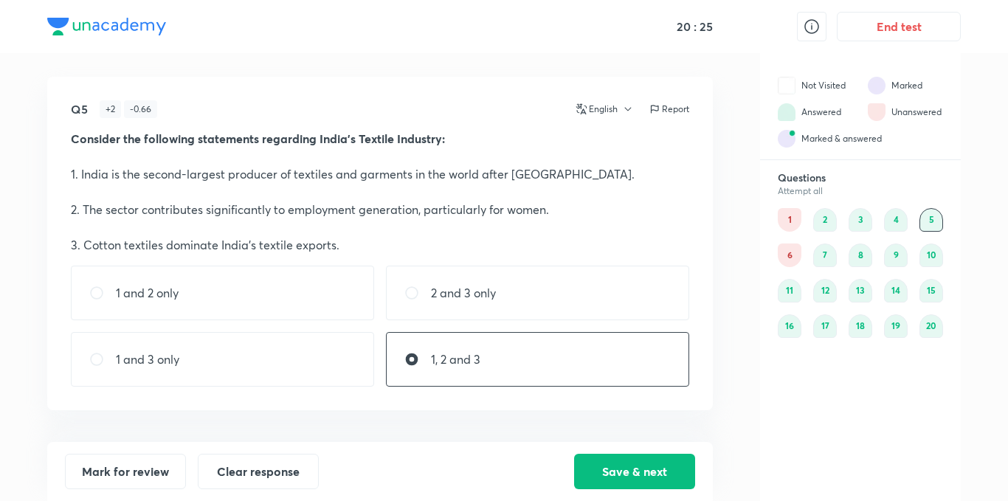
click at [298, 295] on div "1 and 2 only" at bounding box center [222, 293] width 303 height 55
radio input "true"
radio input "false"
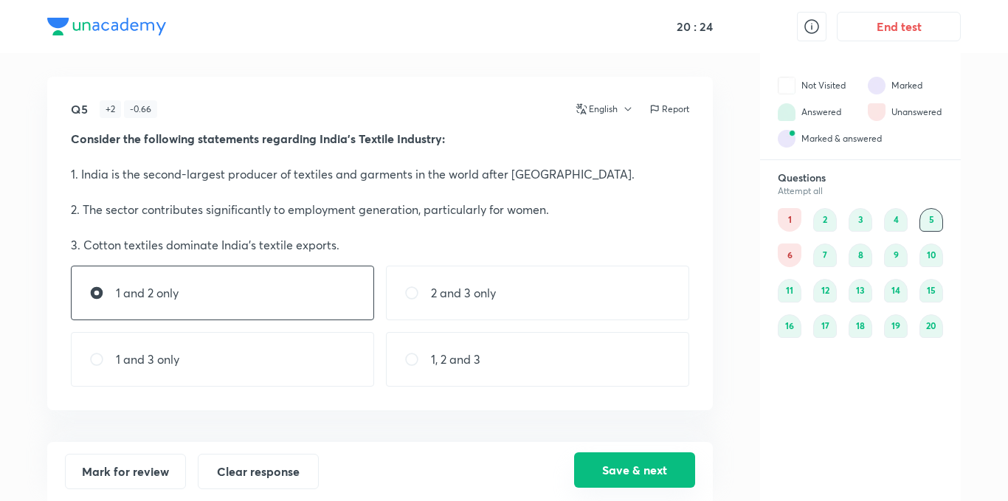
click at [607, 467] on button "Save & next" at bounding box center [634, 470] width 121 height 35
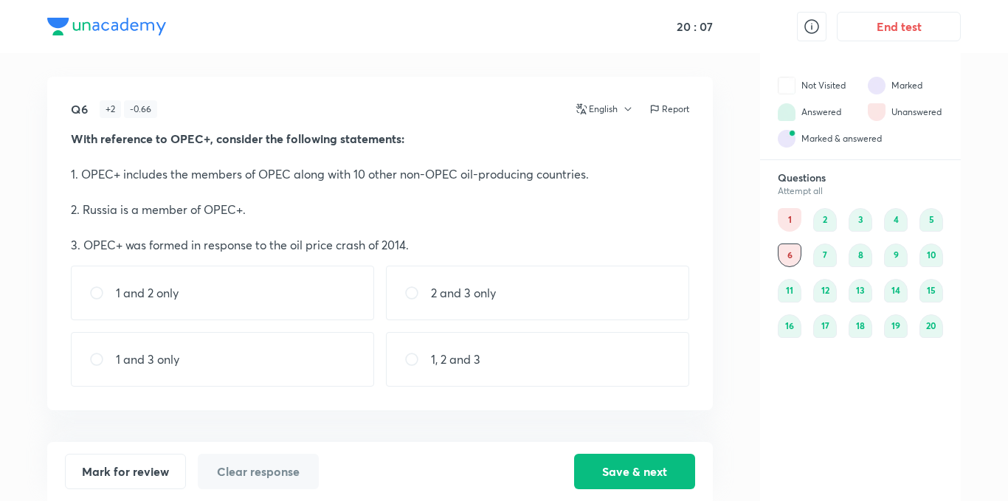
click at [784, 222] on div "1" at bounding box center [790, 220] width 24 height 24
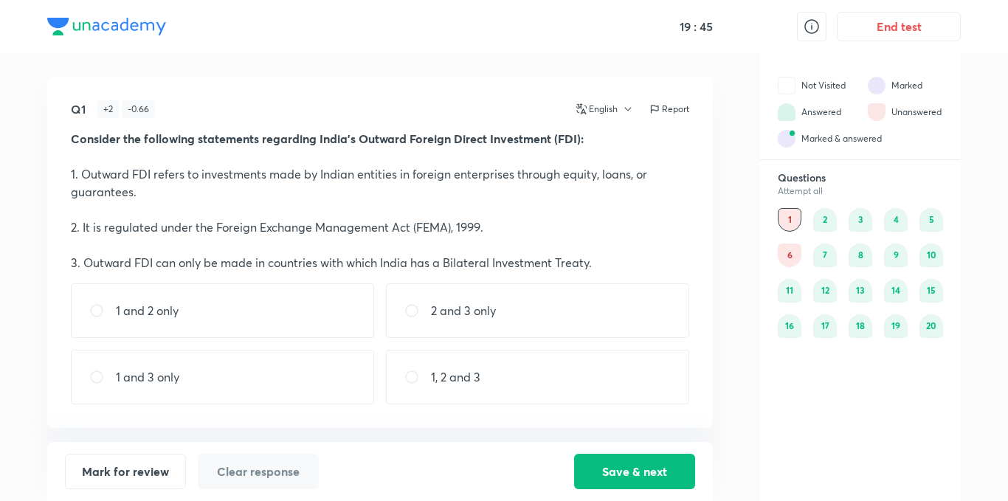
click at [790, 249] on div "6" at bounding box center [790, 256] width 24 height 24
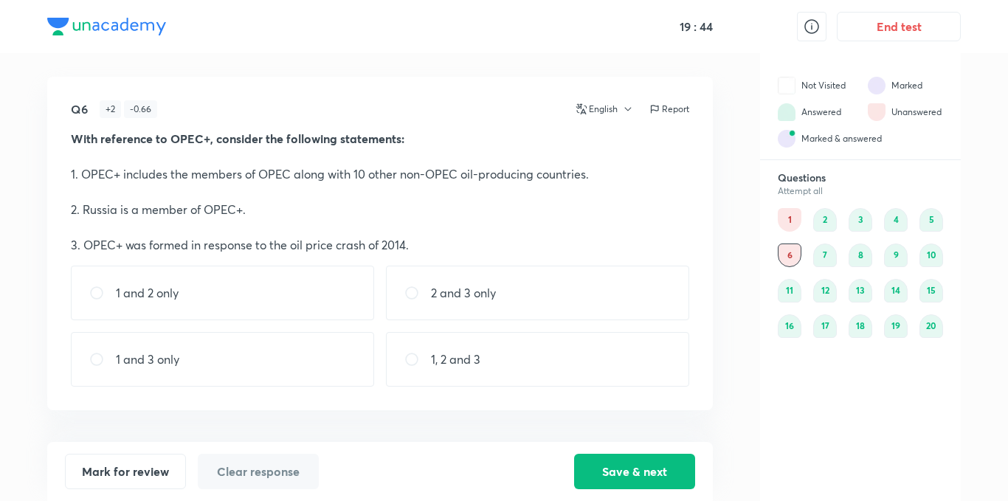
click at [102, 296] on input "radio" at bounding box center [102, 293] width 27 height 15
radio input "true"
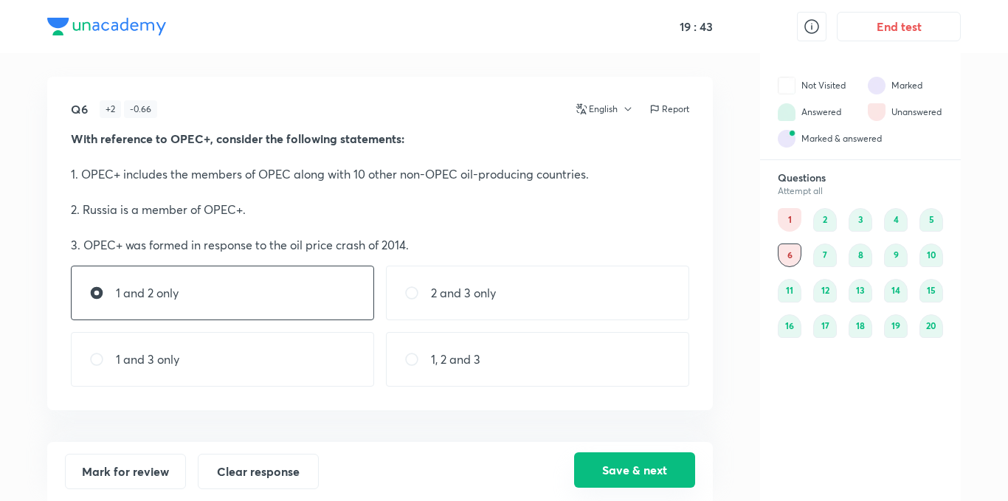
click at [635, 481] on button "Save & next" at bounding box center [634, 470] width 121 height 35
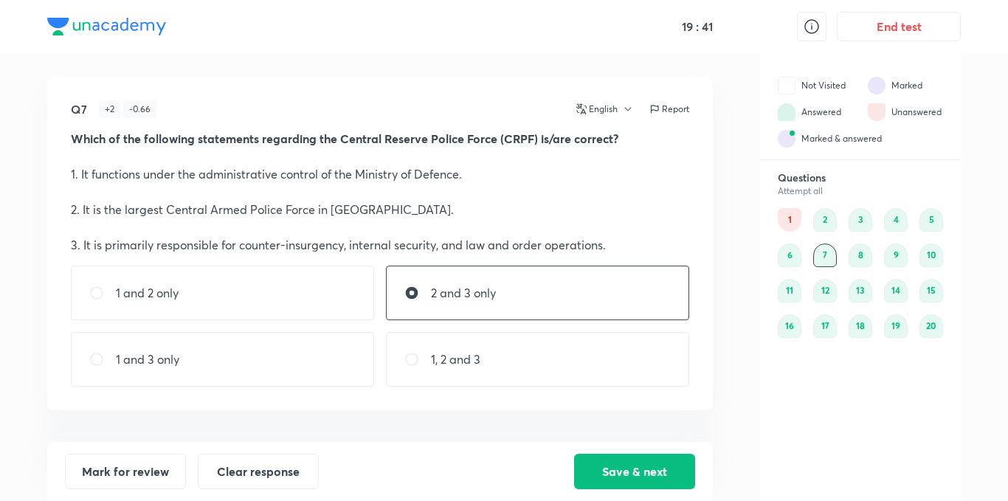
click at [796, 221] on div "1" at bounding box center [790, 220] width 24 height 24
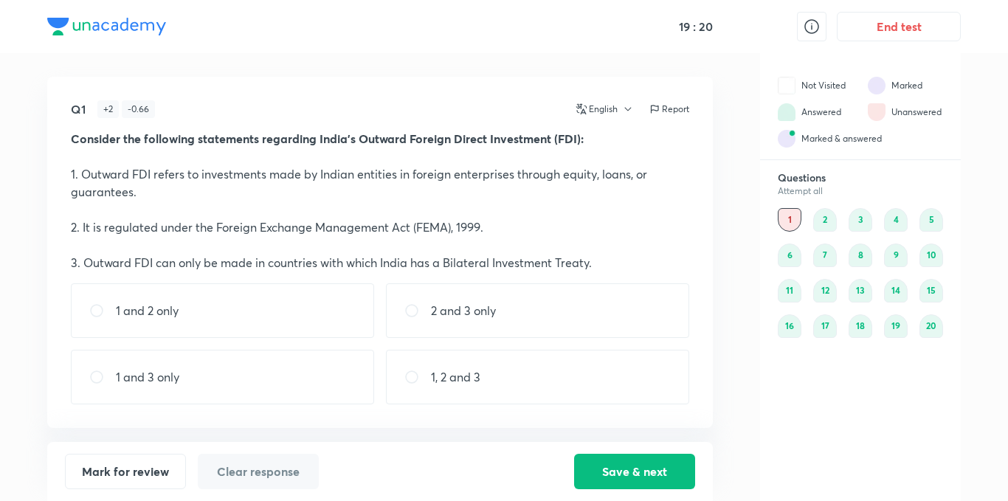
click at [333, 300] on div "1 and 2 only" at bounding box center [222, 310] width 303 height 55
radio input "true"
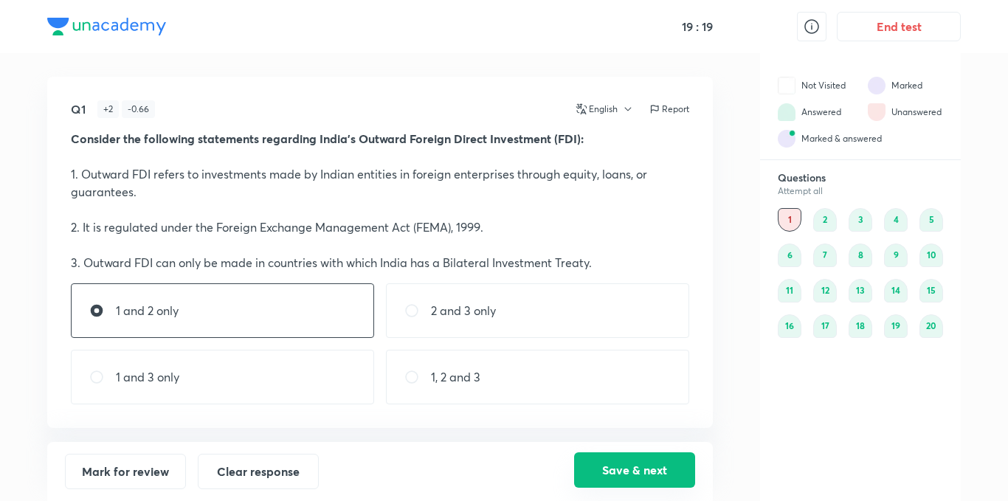
click at [669, 467] on button "Save & next" at bounding box center [634, 470] width 121 height 35
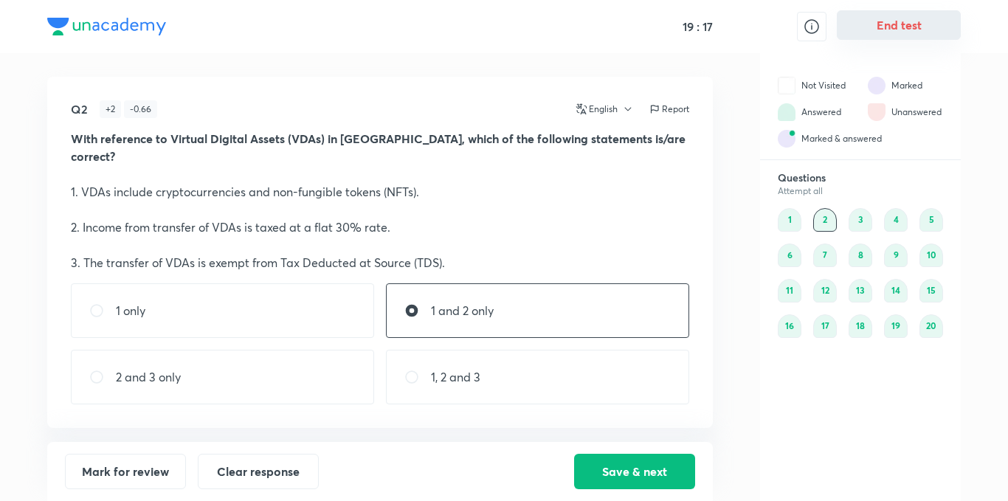
click at [871, 25] on button "End test" at bounding box center [899, 25] width 124 height 30
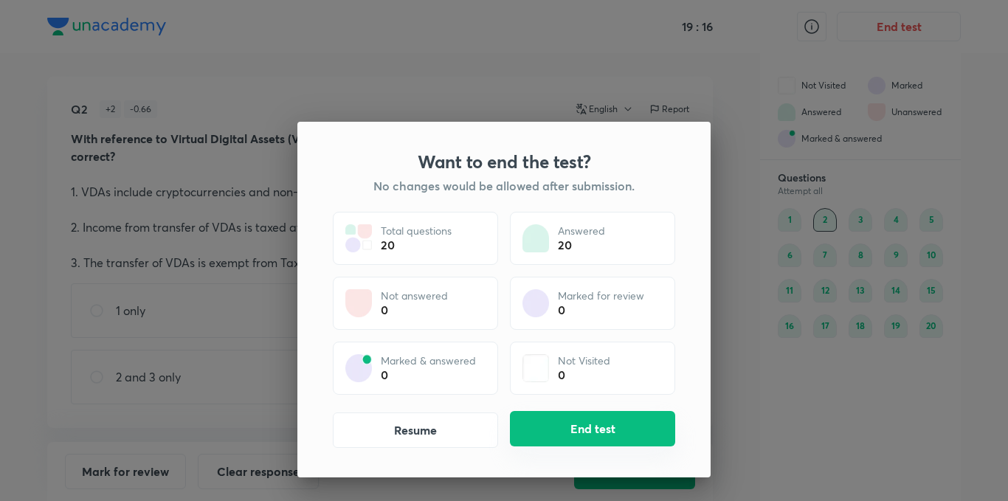
click at [609, 425] on button "End test" at bounding box center [592, 428] width 165 height 35
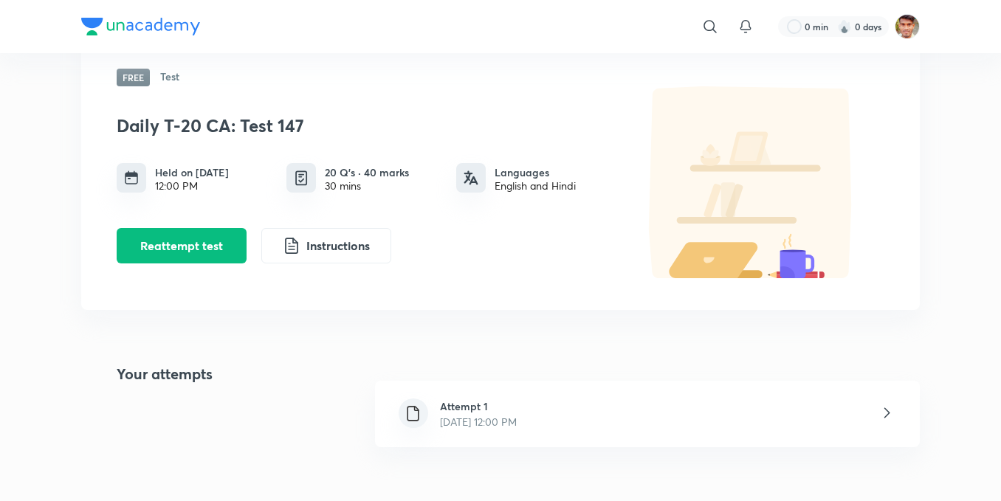
scroll to position [197, 0]
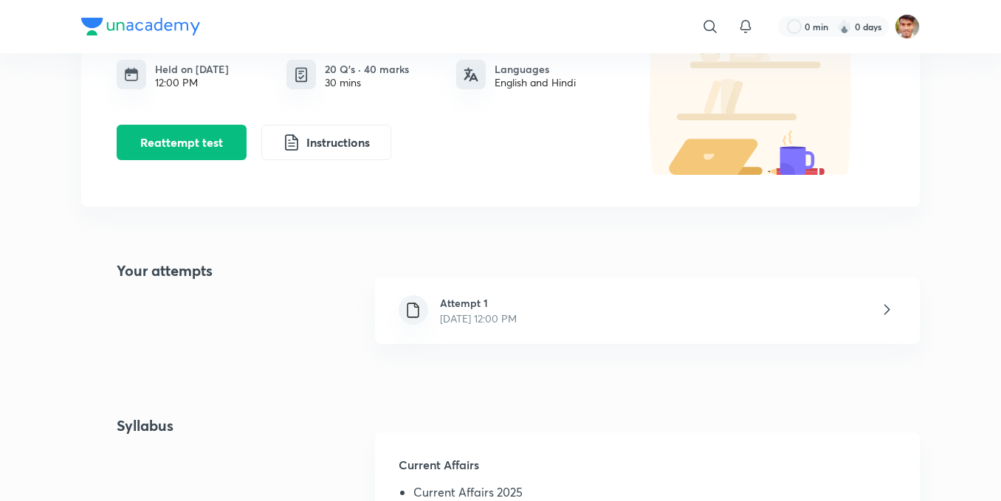
click at [884, 314] on icon at bounding box center [887, 309] width 18 height 18
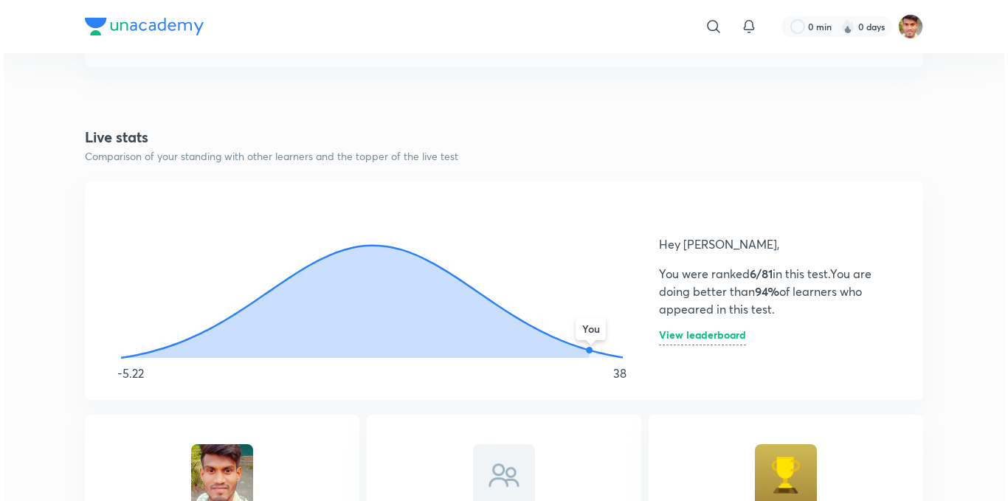
scroll to position [788, 0]
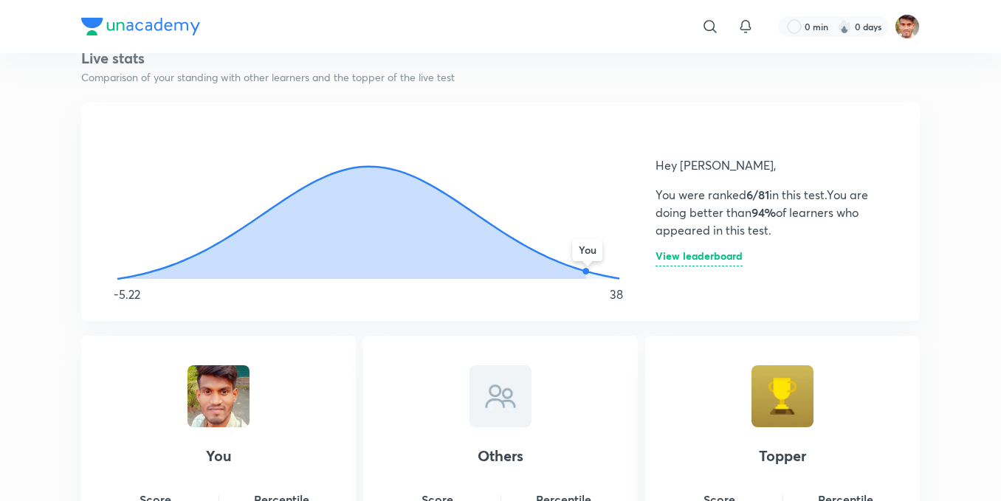
click at [698, 258] on h6 "View leaderboard" at bounding box center [699, 259] width 87 height 16
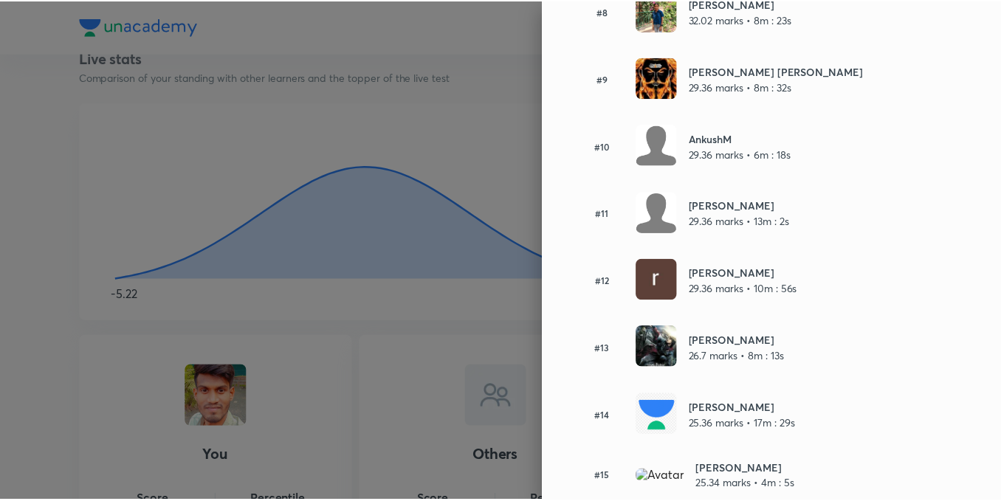
scroll to position [689, 0]
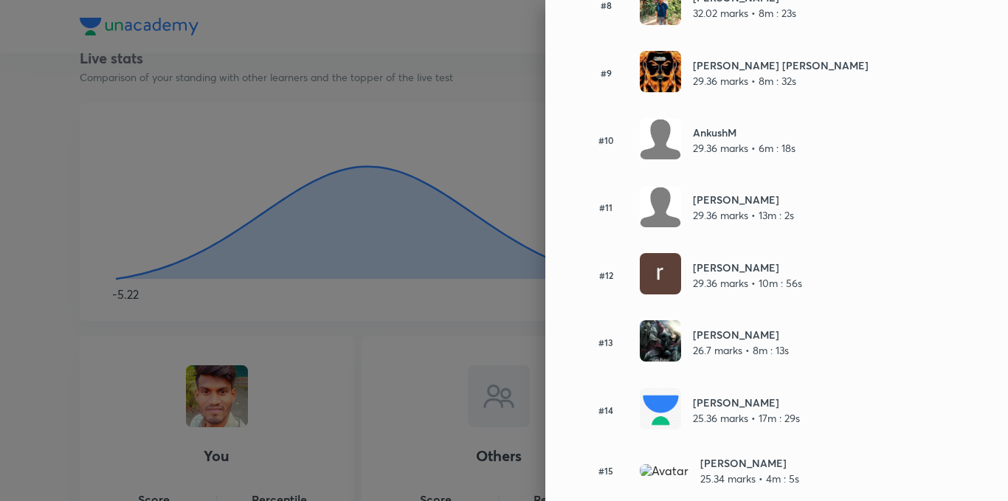
click at [339, 396] on div at bounding box center [504, 250] width 1008 height 501
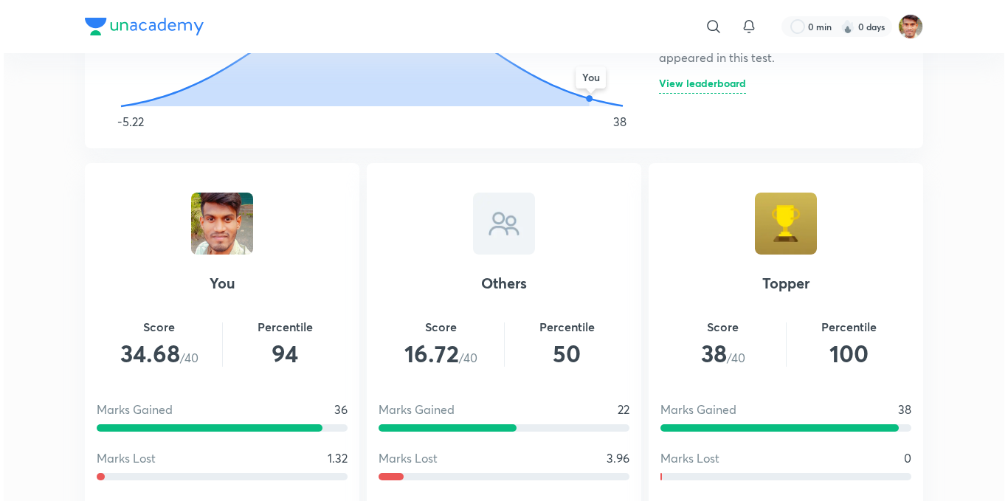
scroll to position [886, 0]
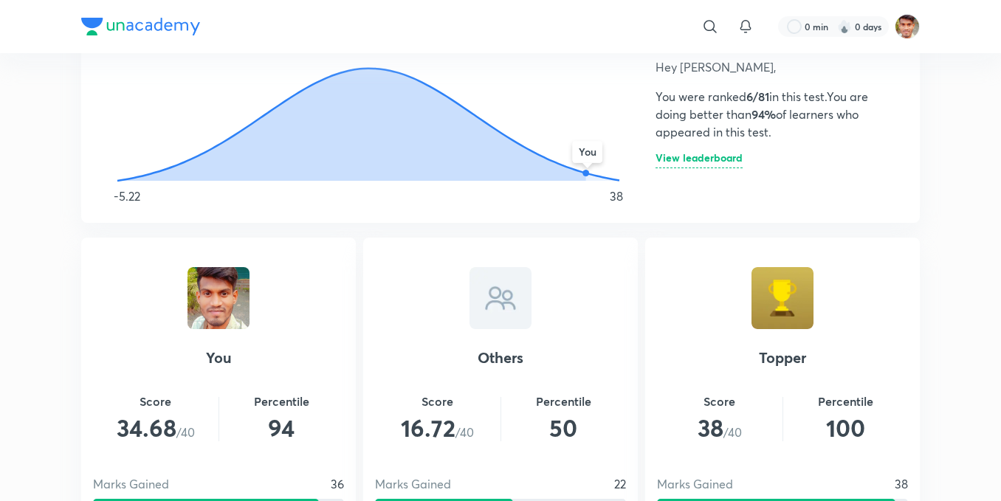
click at [692, 163] on h6 "View leaderboard" at bounding box center [699, 161] width 87 height 16
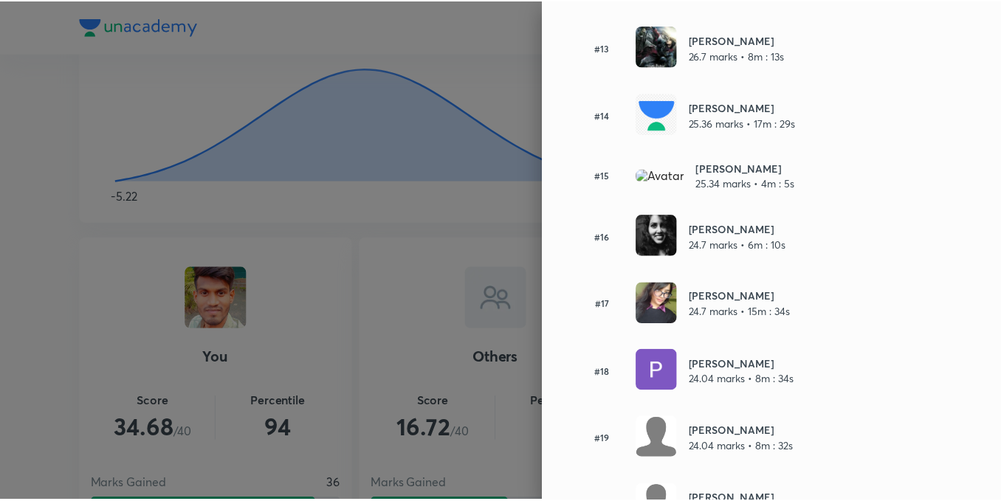
scroll to position [1181, 0]
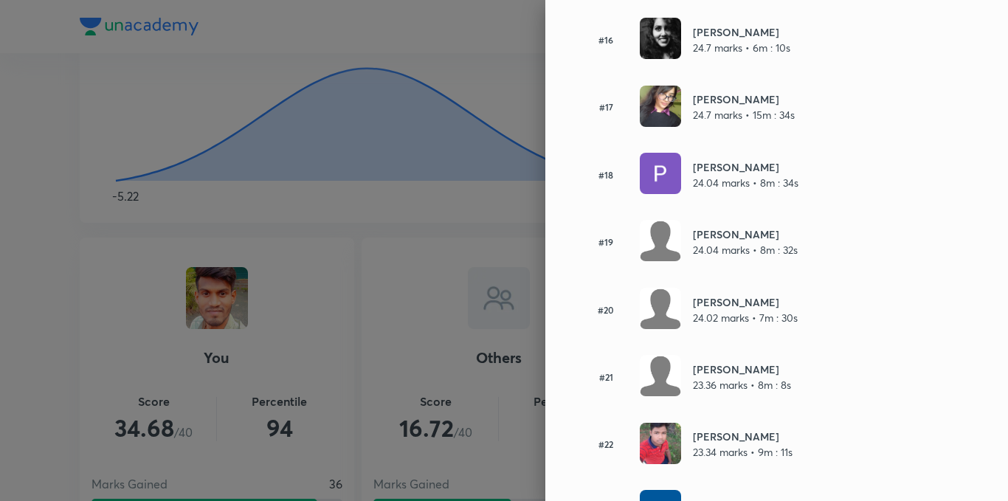
click at [204, 338] on div at bounding box center [504, 250] width 1008 height 501
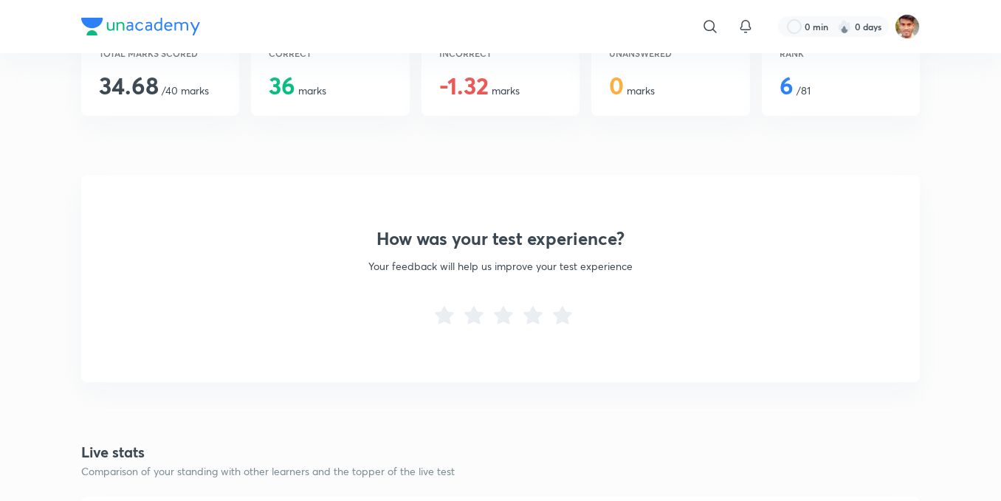
scroll to position [98, 0]
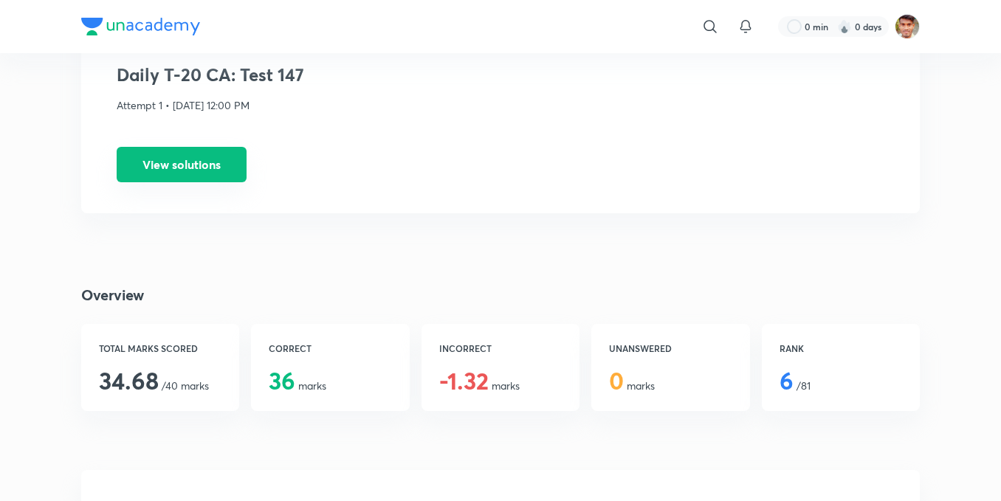
click at [190, 164] on button "View solutions" at bounding box center [182, 164] width 130 height 35
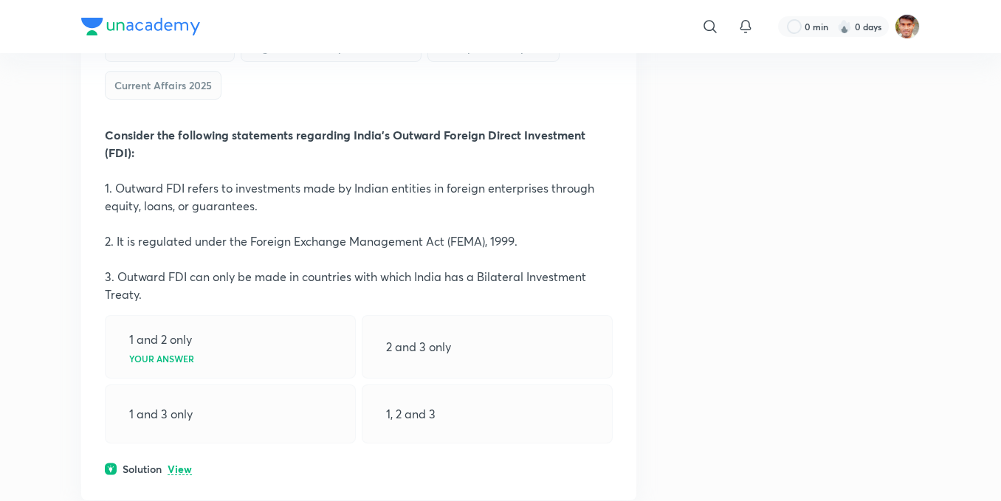
scroll to position [591, 0]
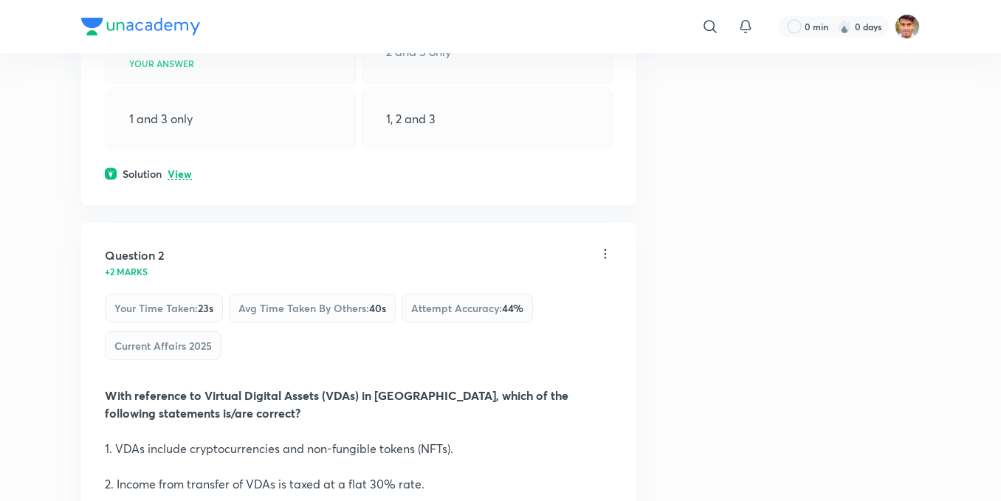
click at [189, 174] on p "View" at bounding box center [180, 174] width 24 height 11
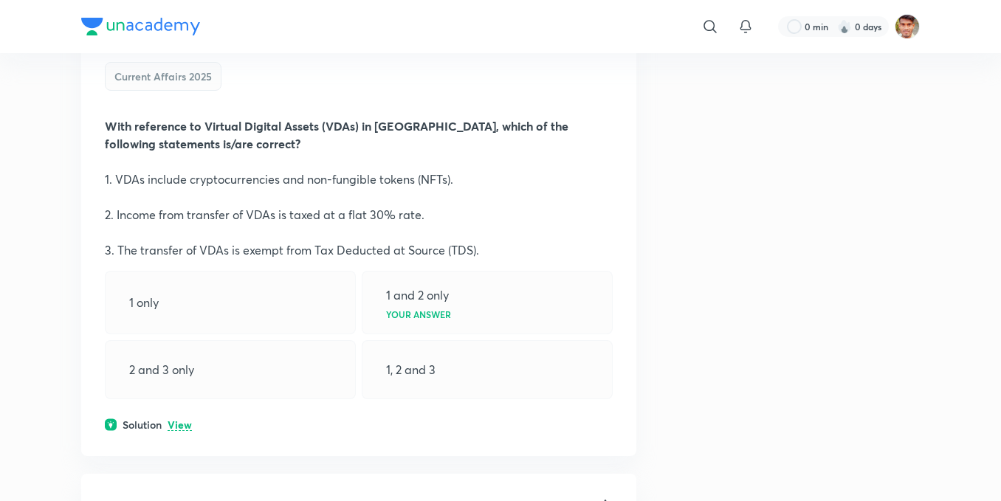
scroll to position [1083, 0]
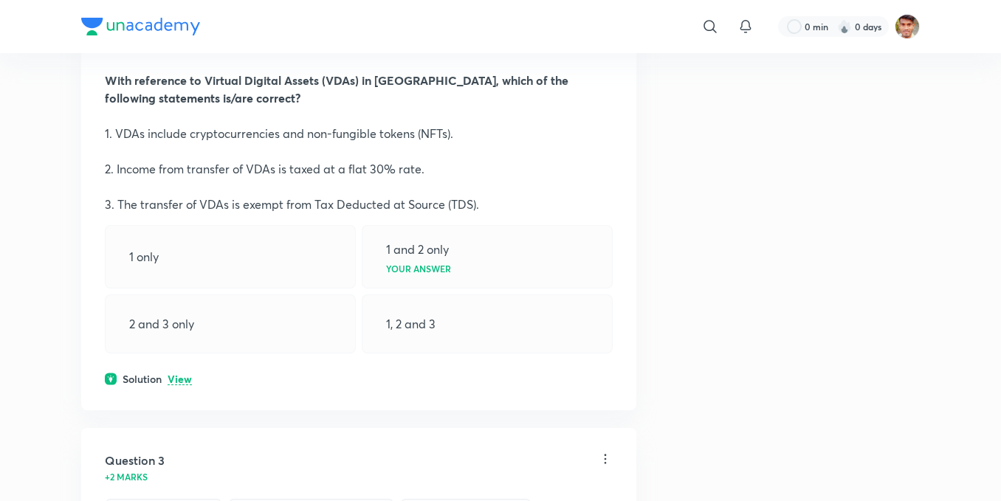
click at [179, 381] on p "View" at bounding box center [180, 379] width 24 height 11
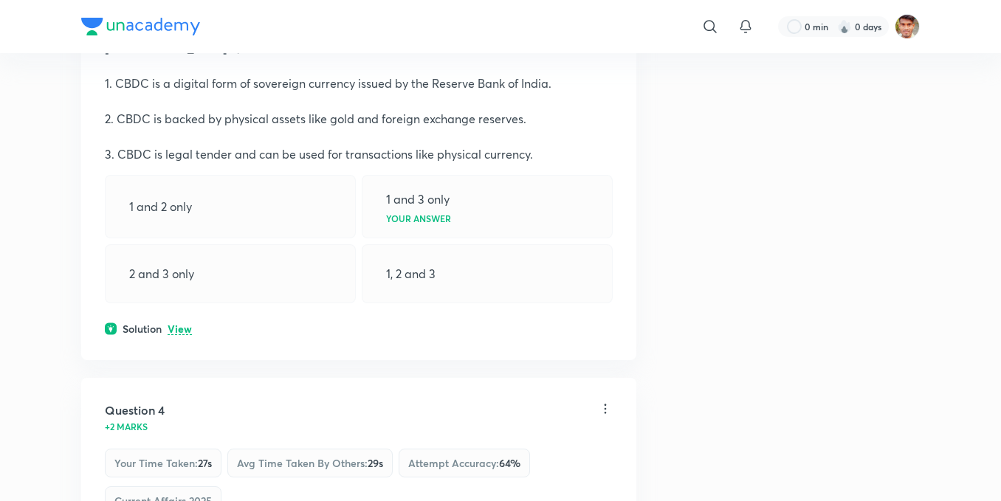
scroll to position [1871, 0]
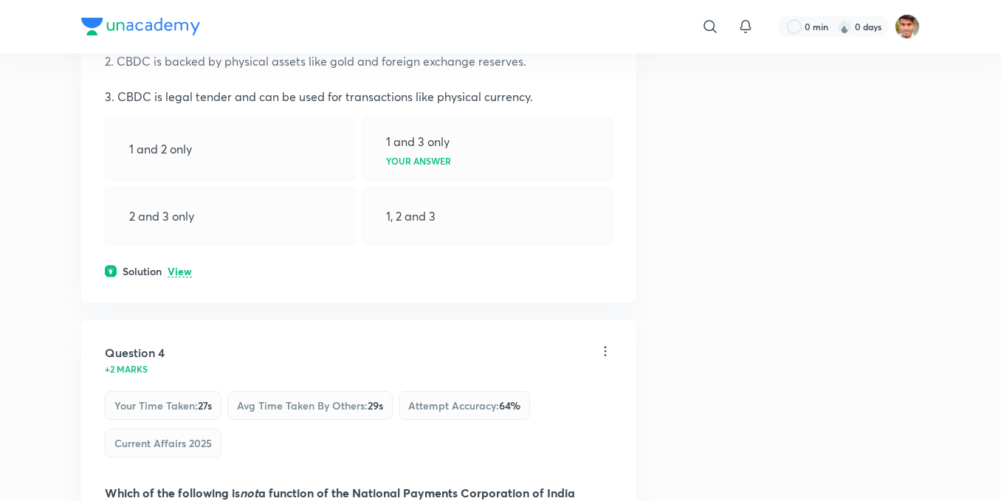
click at [179, 275] on p "View" at bounding box center [180, 272] width 24 height 11
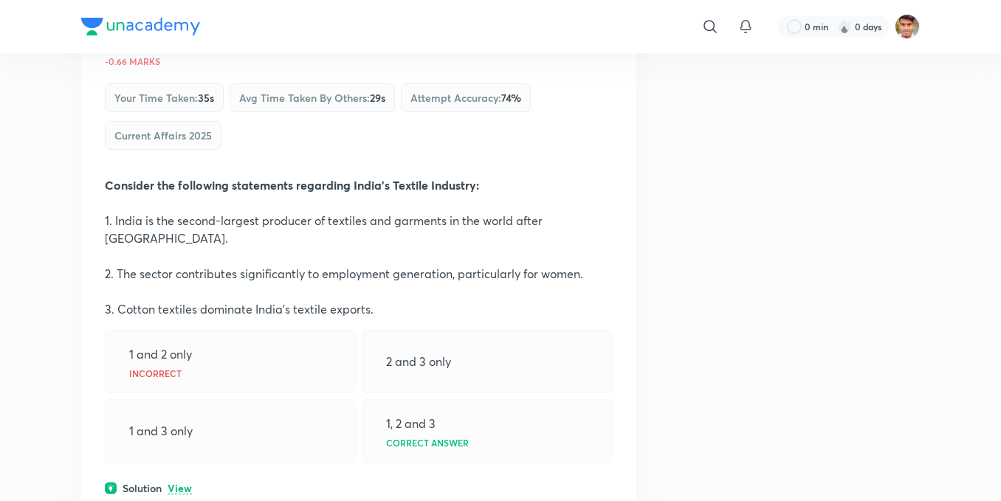
scroll to position [2757, 0]
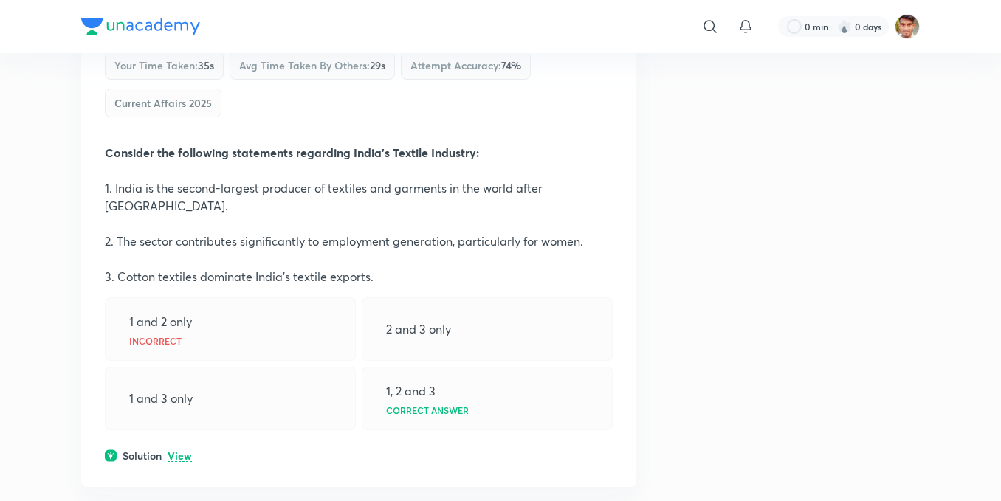
click at [189, 447] on div "Question 5 -0.66 marks Your time taken : 35s Avg time taken by others : 29s Att…" at bounding box center [358, 233] width 555 height 507
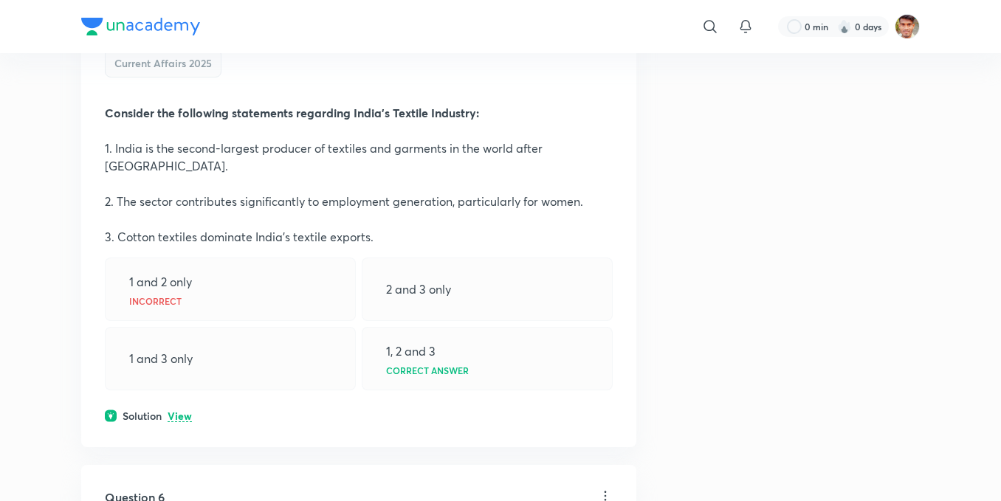
scroll to position [2855, 0]
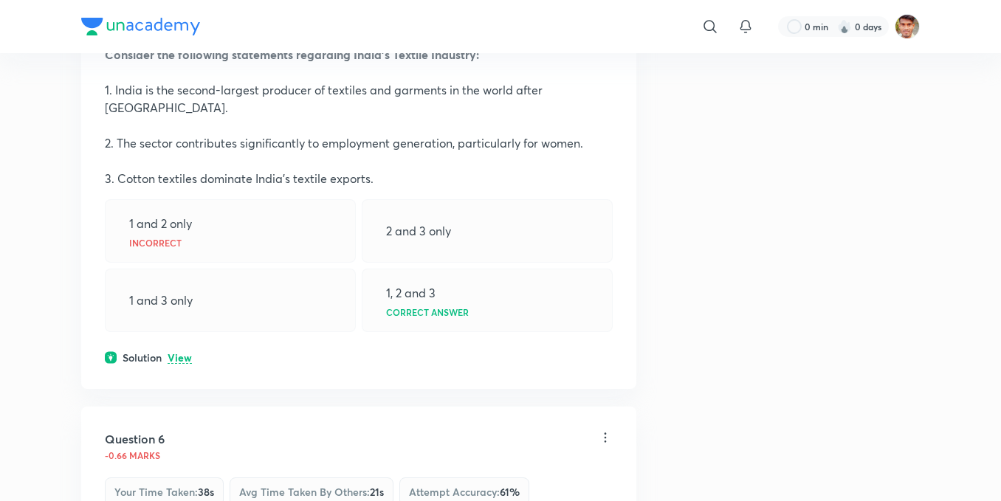
click at [179, 353] on p "View" at bounding box center [180, 358] width 24 height 11
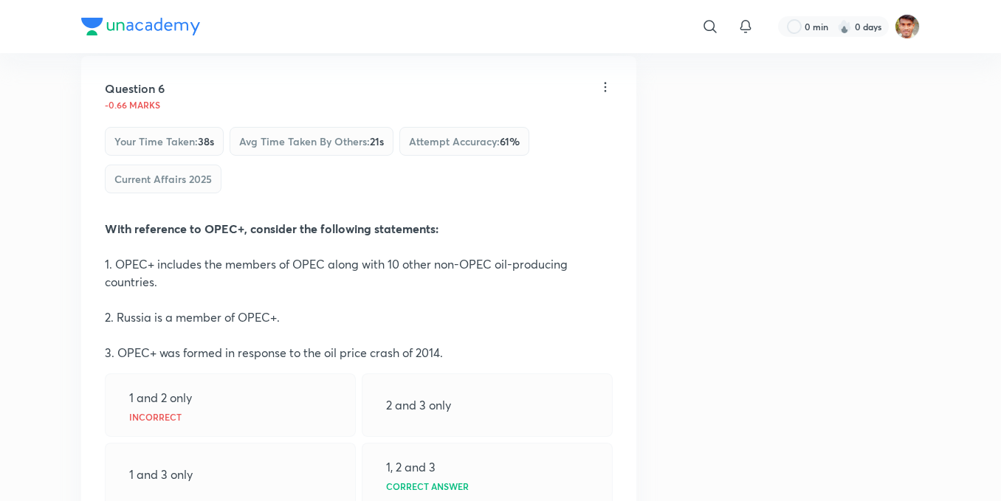
scroll to position [3544, 0]
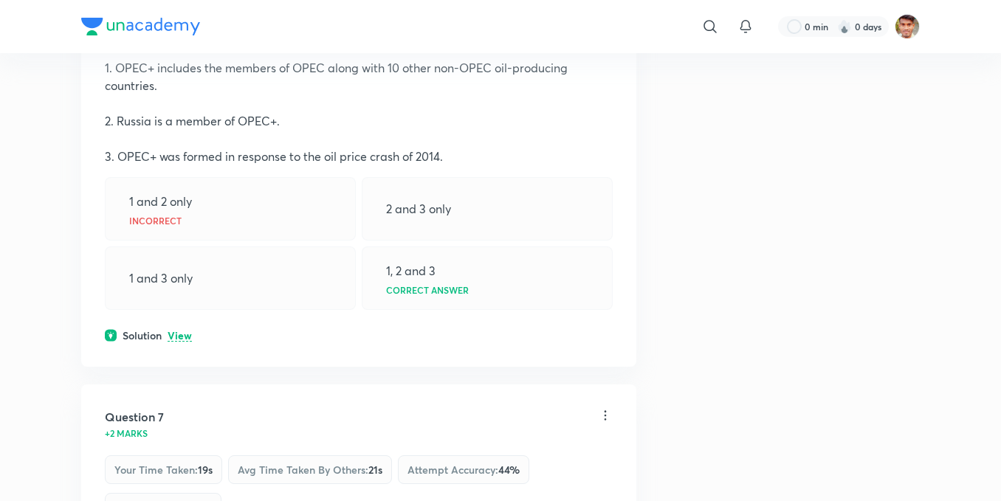
click at [181, 331] on p "View" at bounding box center [180, 336] width 24 height 11
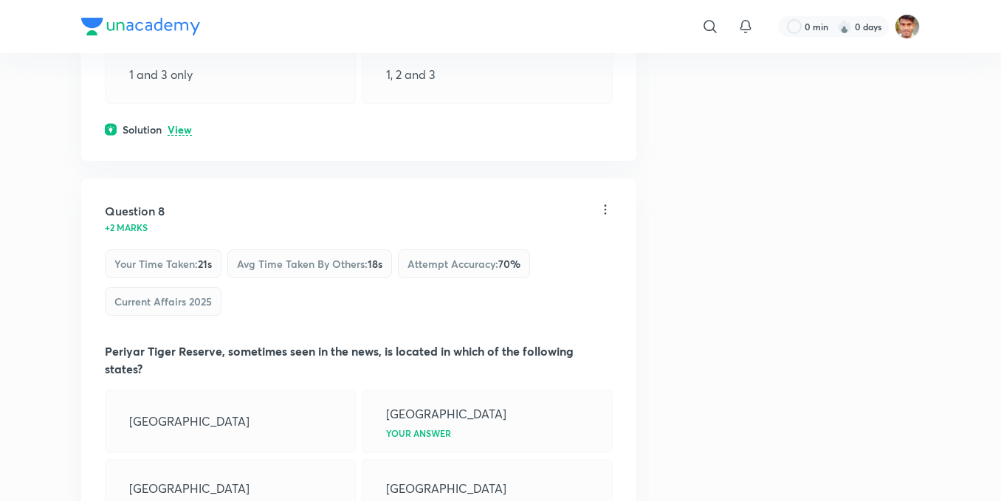
scroll to position [4233, 0]
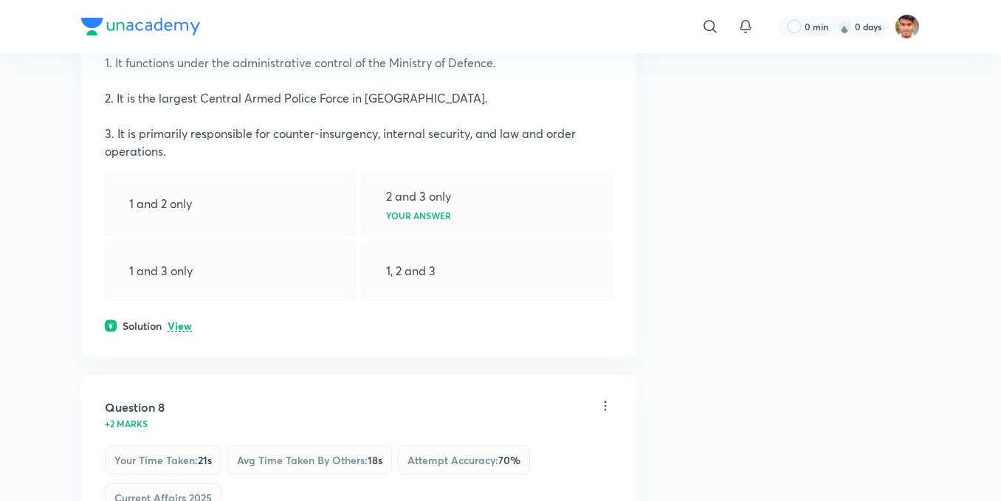
click at [185, 321] on p "View" at bounding box center [180, 326] width 24 height 11
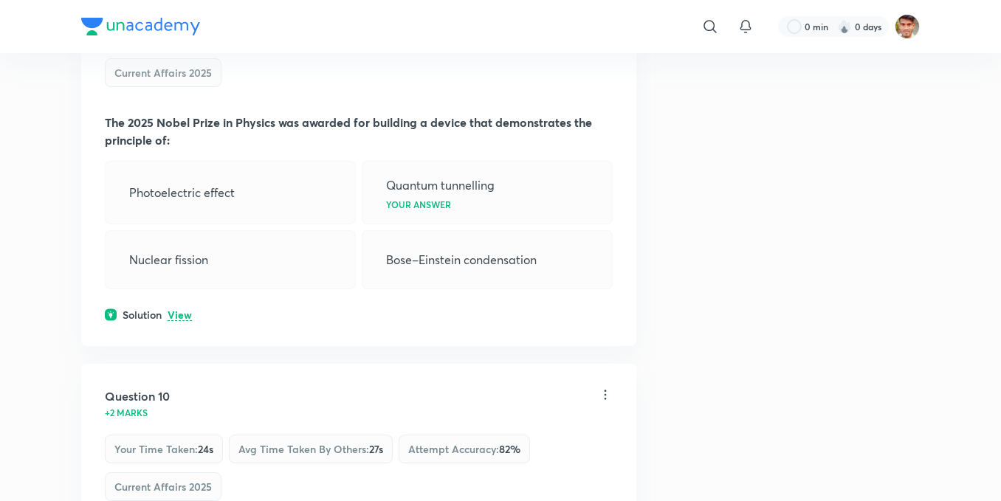
scroll to position [5217, 0]
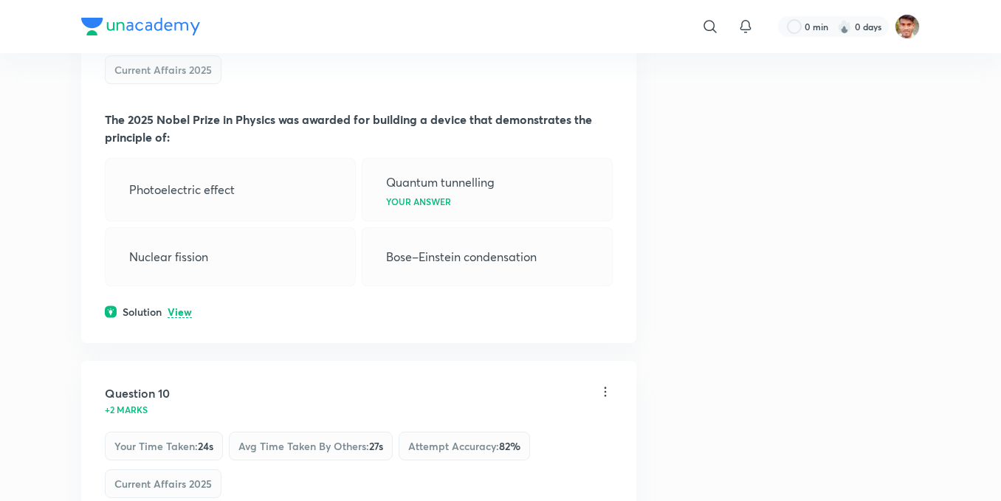
click at [177, 307] on p "View" at bounding box center [180, 312] width 24 height 11
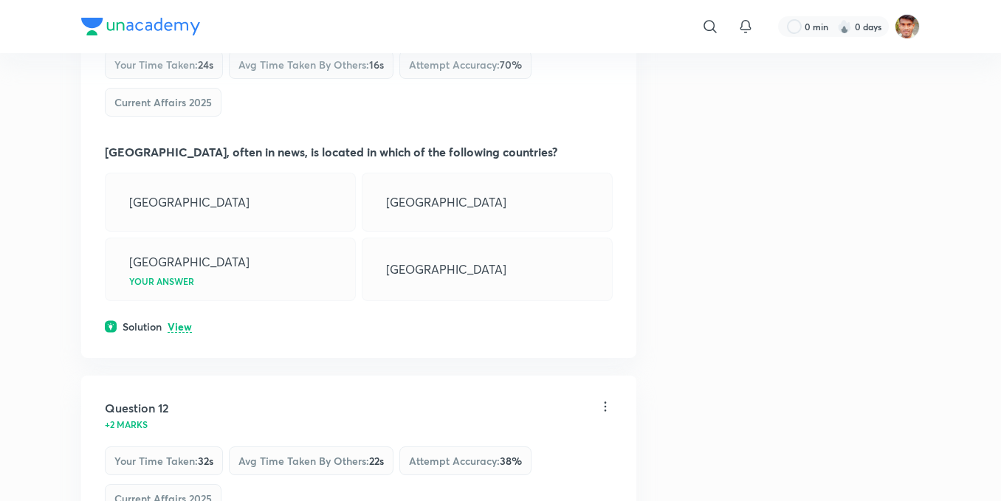
scroll to position [6201, 0]
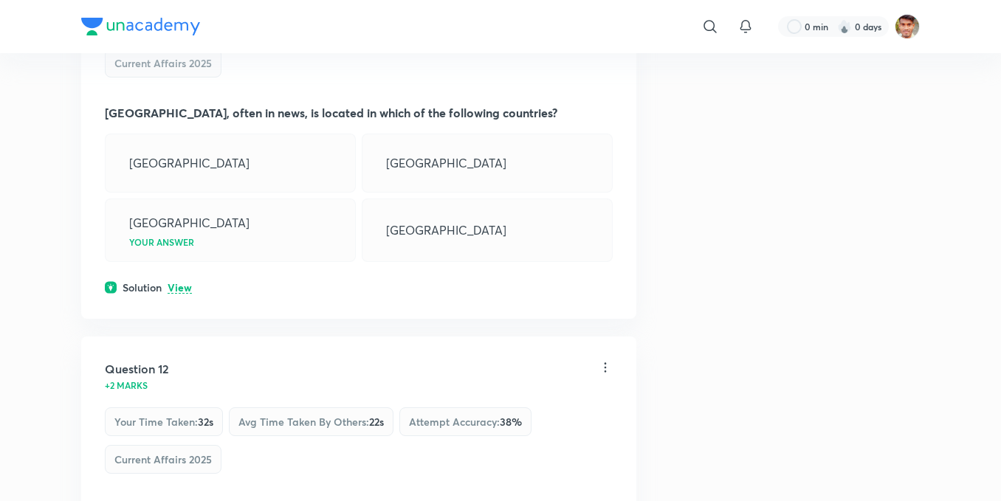
click at [171, 283] on p "View" at bounding box center [180, 288] width 24 height 11
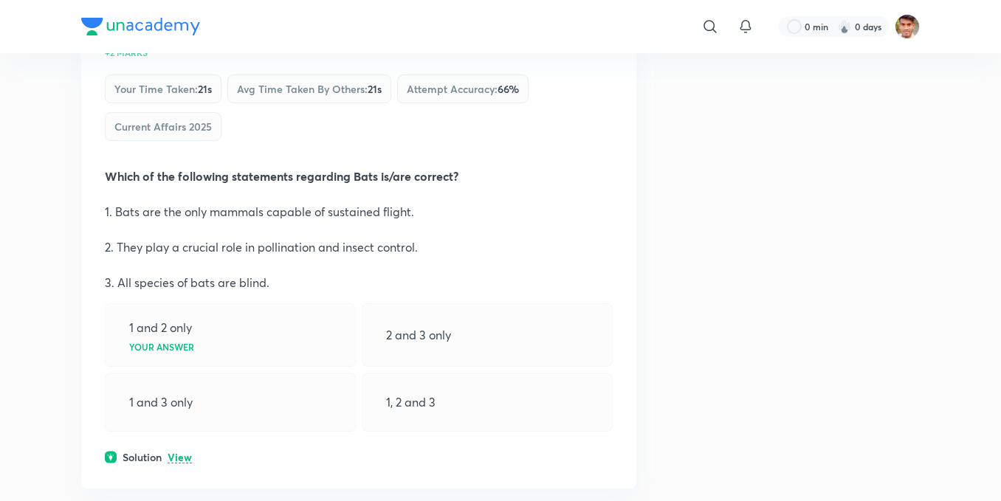
scroll to position [7186, 0]
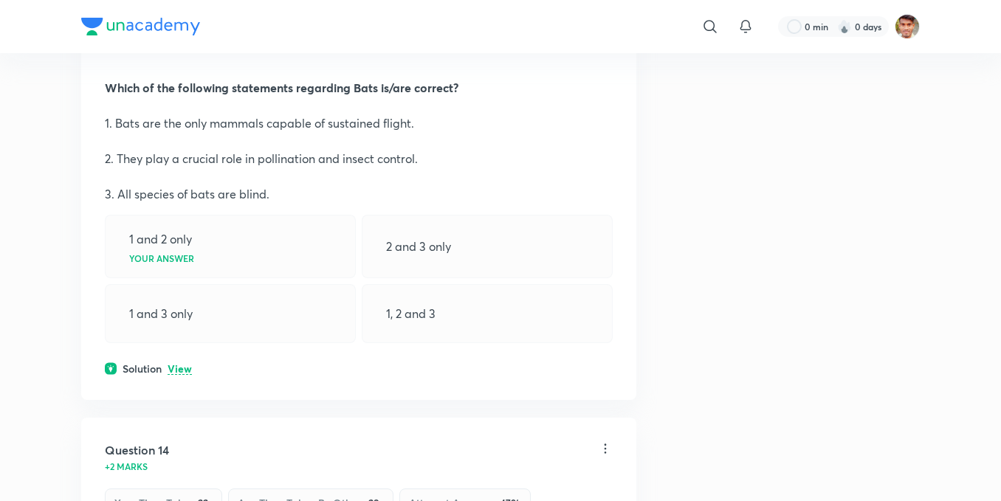
click at [181, 364] on p "View" at bounding box center [180, 369] width 24 height 11
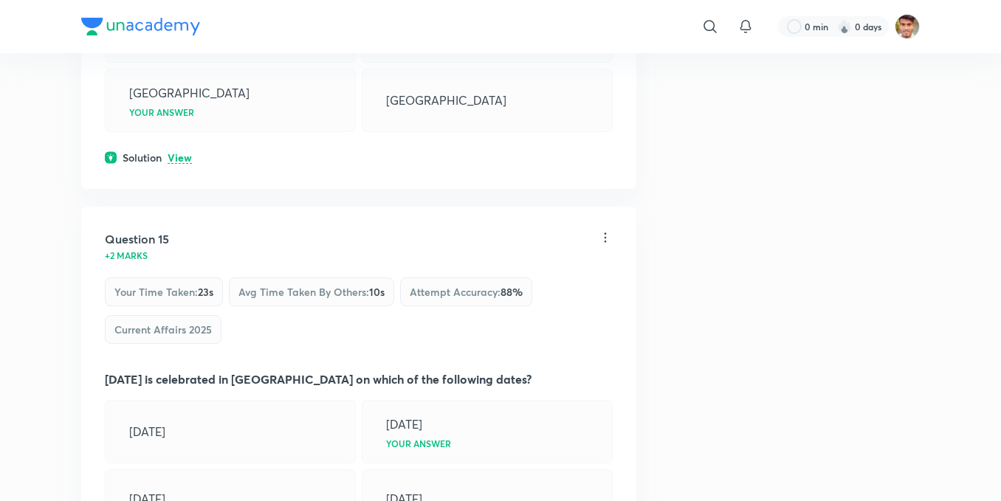
scroll to position [7973, 0]
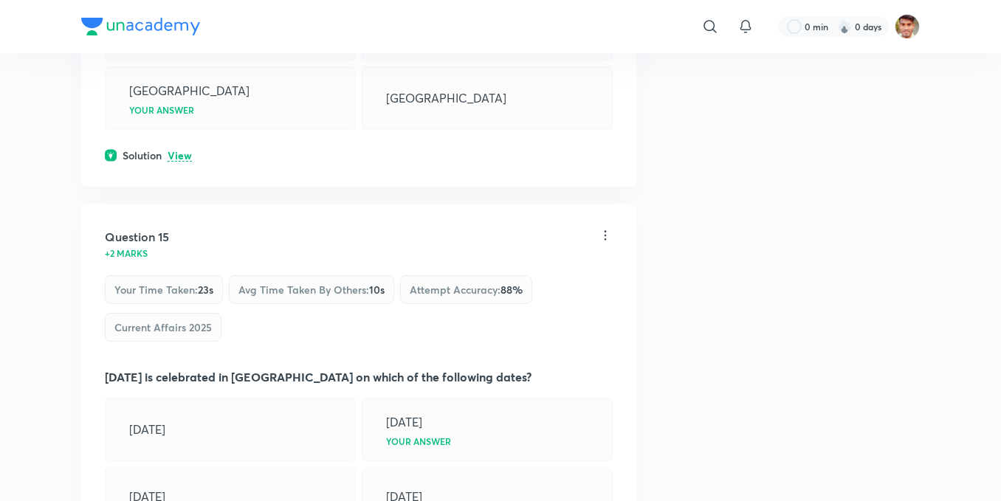
click at [181, 148] on div "Solution View" at bounding box center [359, 156] width 508 height 16
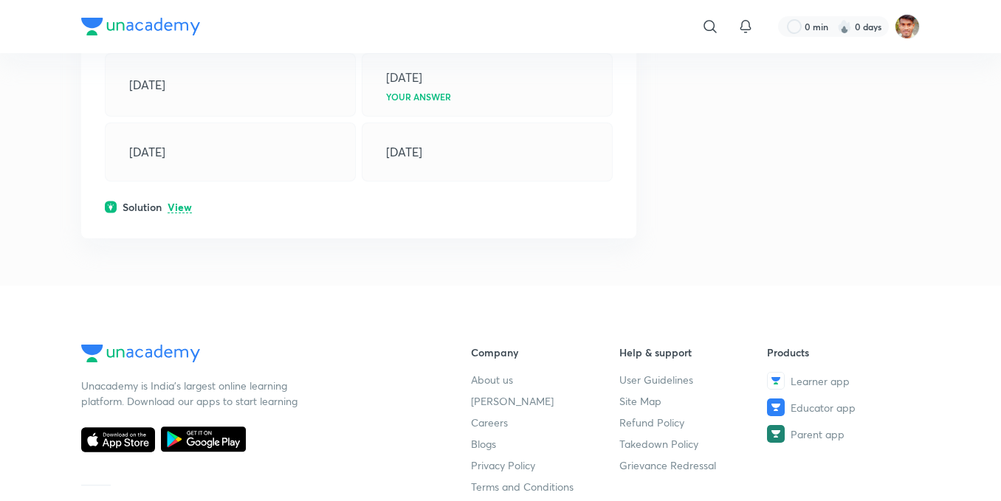
scroll to position [8466, 0]
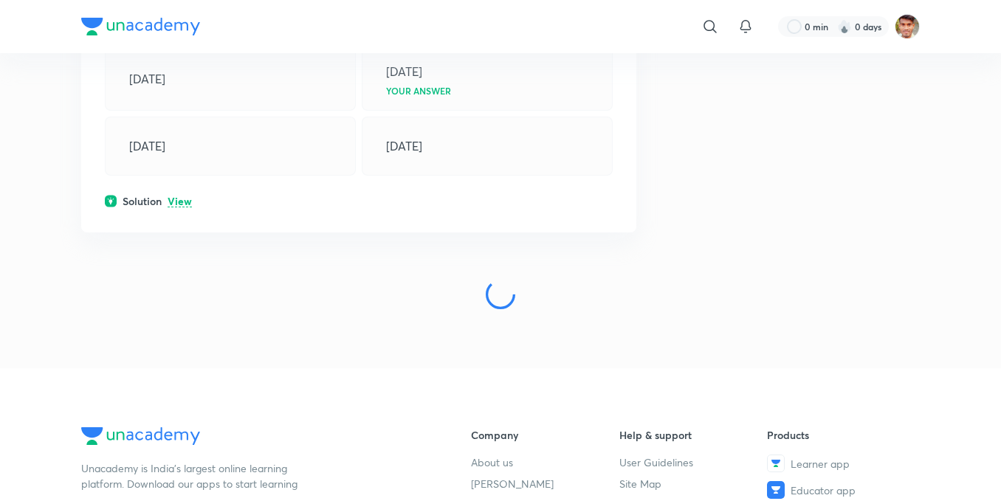
click at [182, 196] on p "View" at bounding box center [180, 201] width 24 height 11
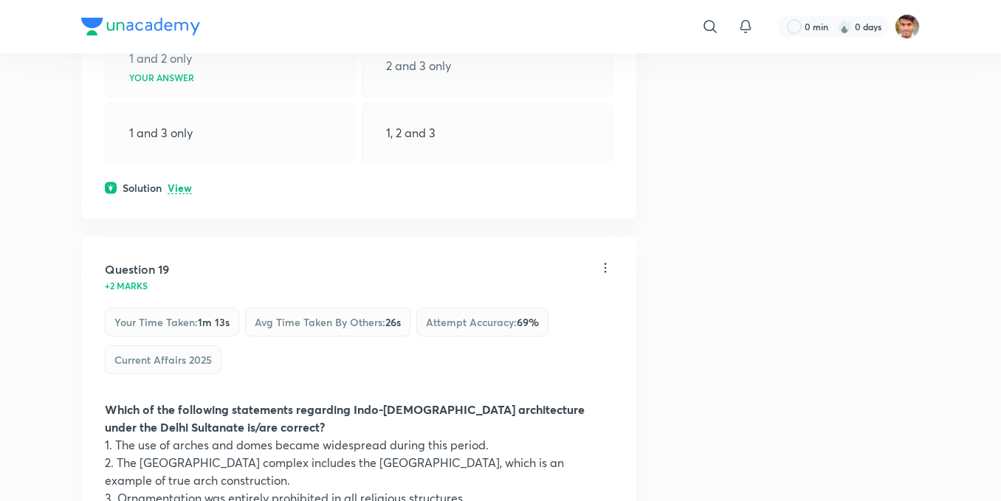
scroll to position [10139, 0]
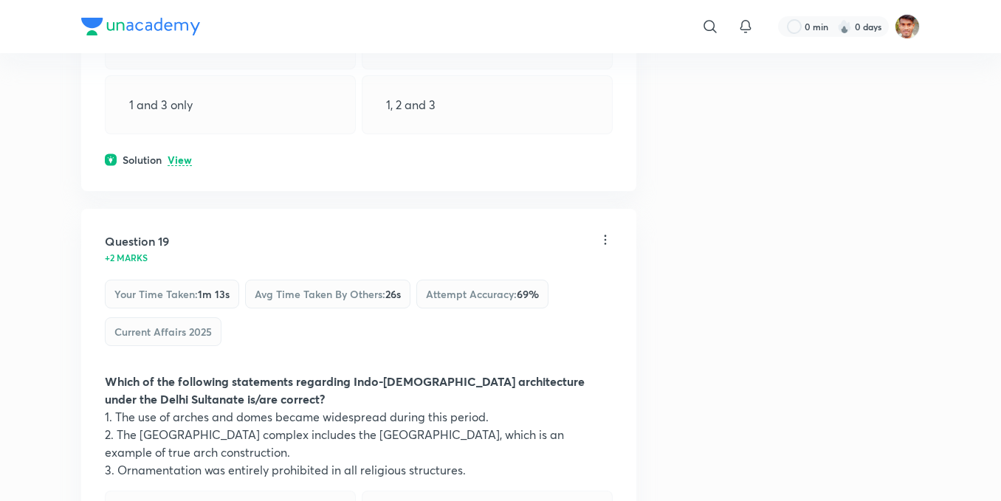
click at [182, 155] on p "View" at bounding box center [180, 160] width 24 height 11
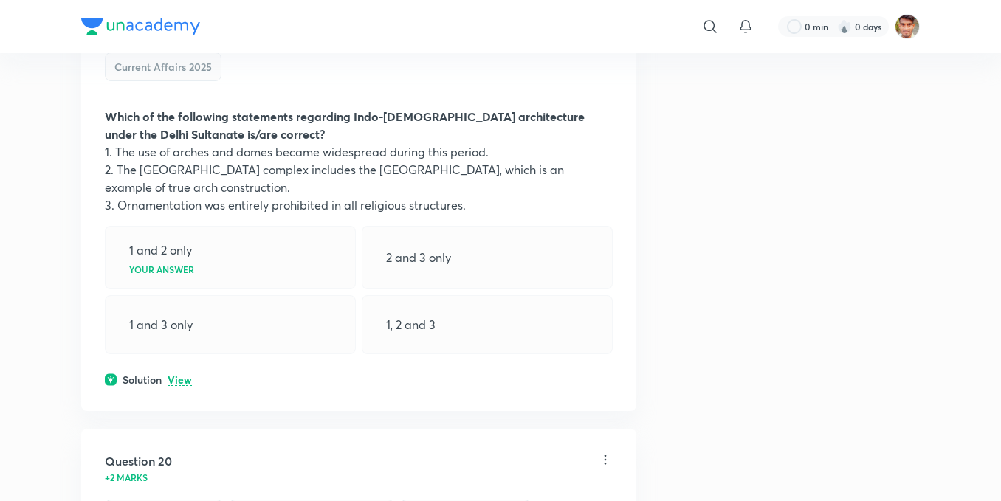
scroll to position [10631, 0]
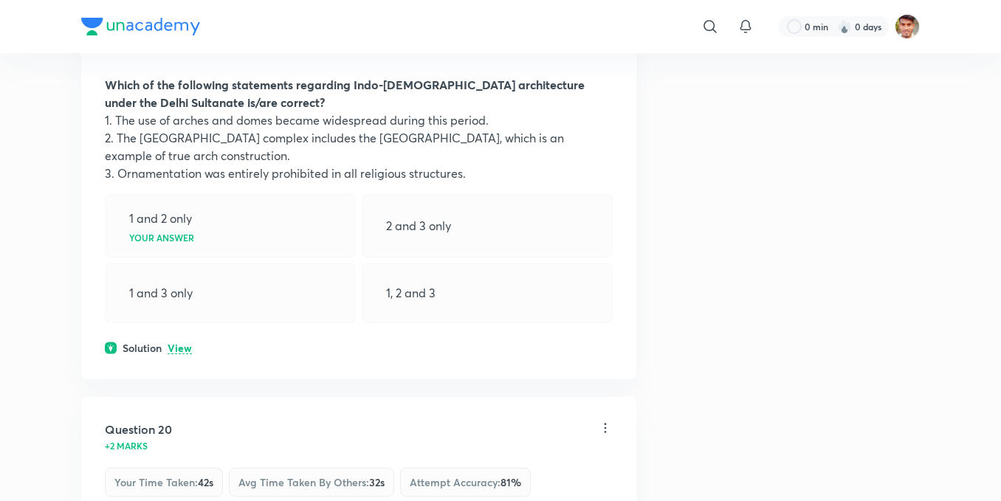
click at [193, 340] on div "Solution View" at bounding box center [359, 348] width 508 height 16
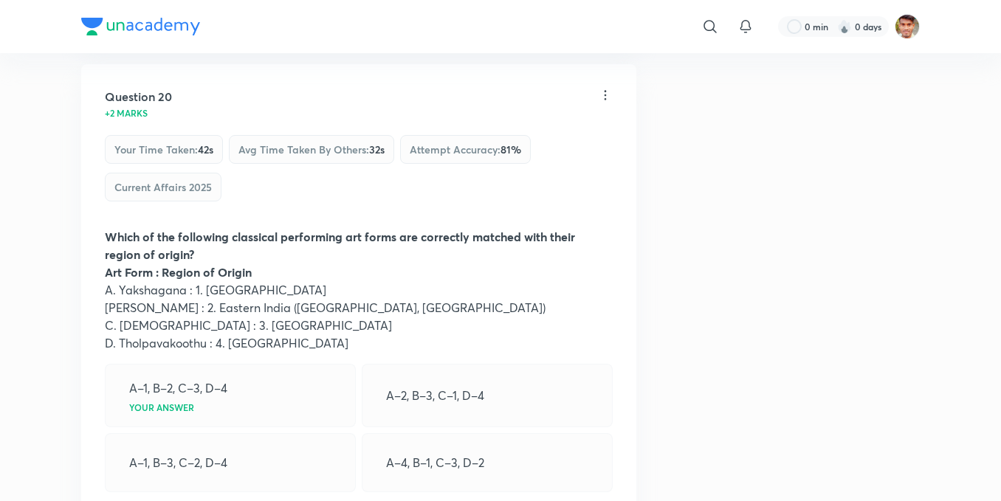
scroll to position [11025, 0]
